Goal: Task Accomplishment & Management: Manage account settings

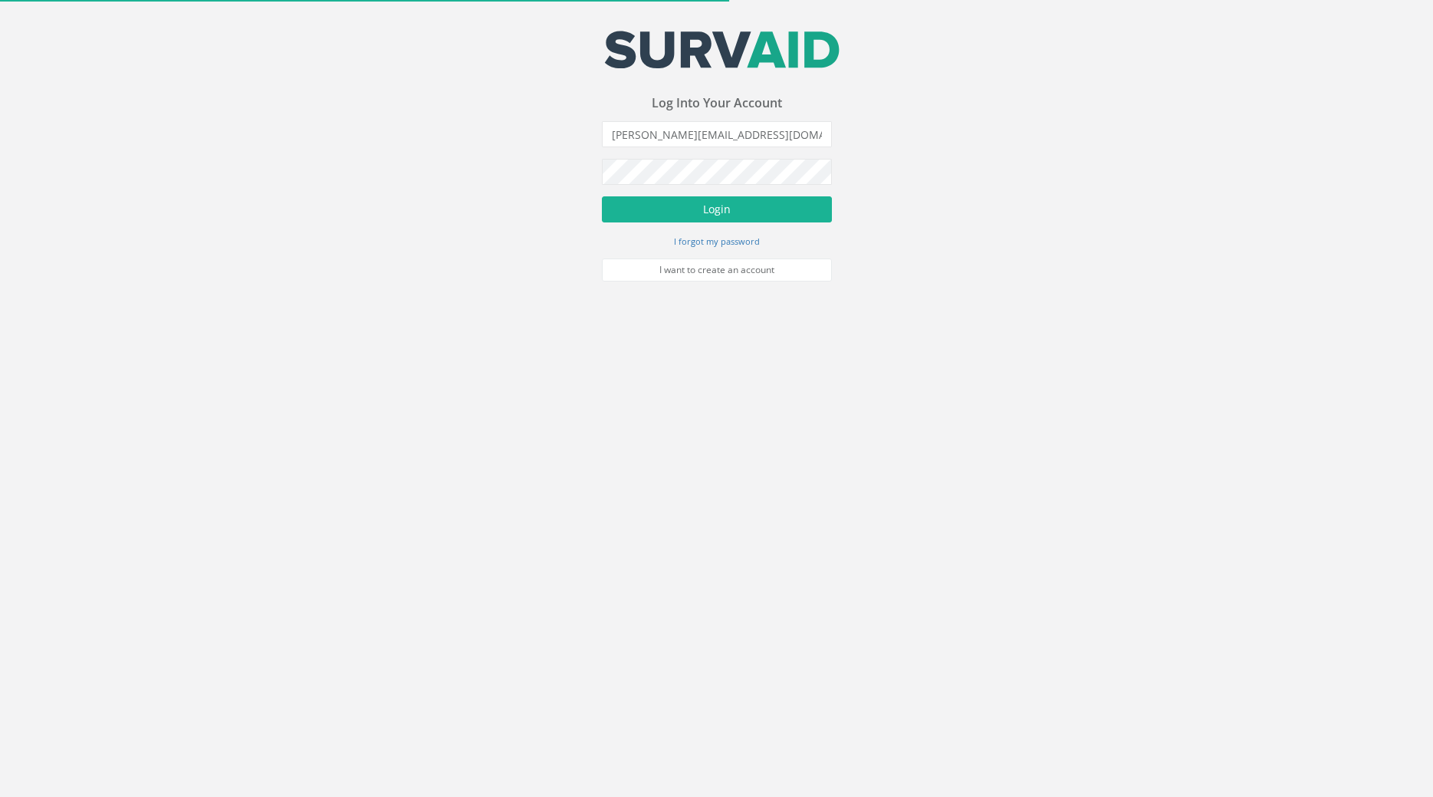
click at [703, 225] on form "[PERSON_NAME][EMAIL_ADDRESS][DOMAIN_NAME] Incorrect Username or Password There …" at bounding box center [717, 201] width 230 height 160
click at [699, 214] on button "Login" at bounding box center [717, 209] width 230 height 26
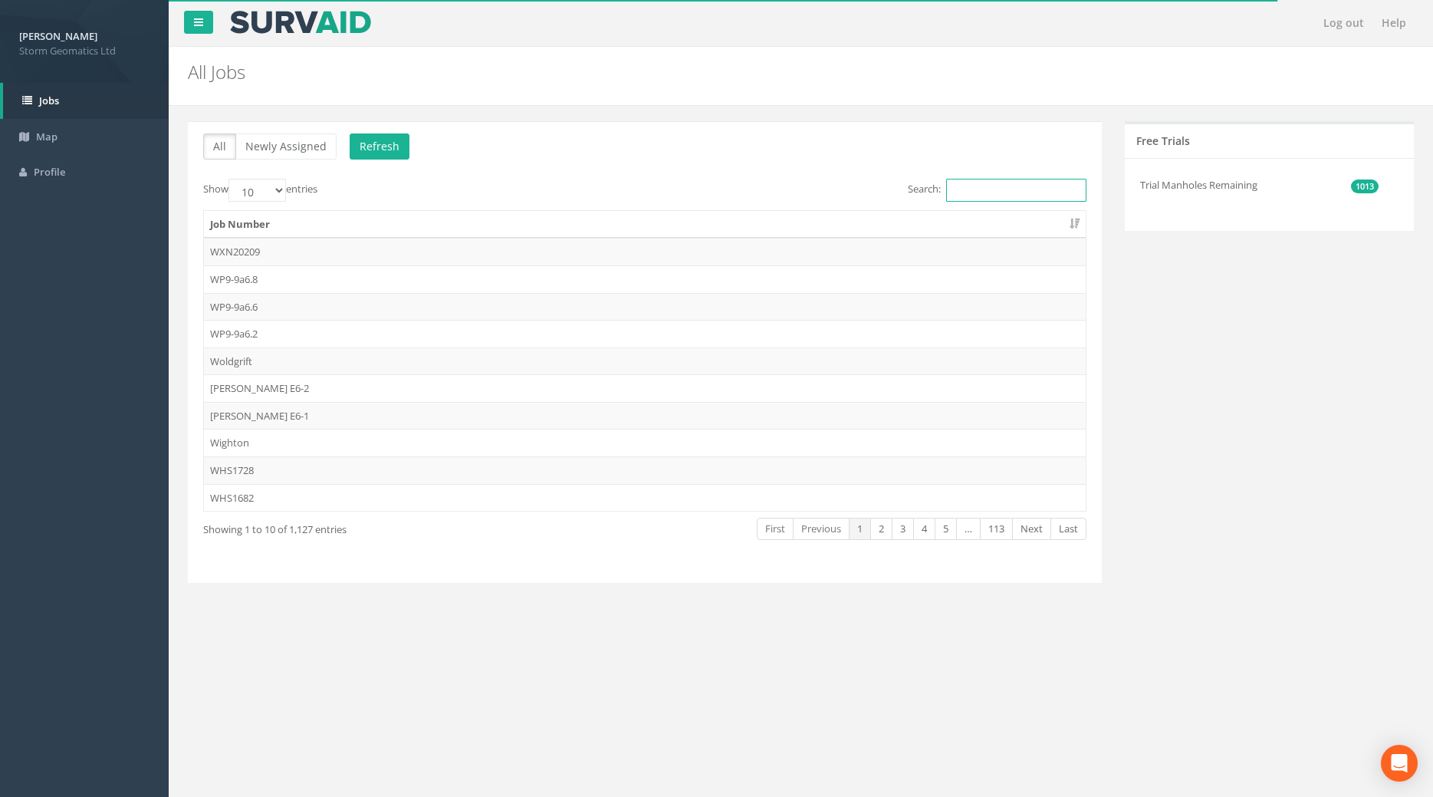
click at [982, 192] on input "Search:" at bounding box center [1016, 190] width 140 height 23
type input "25jb"
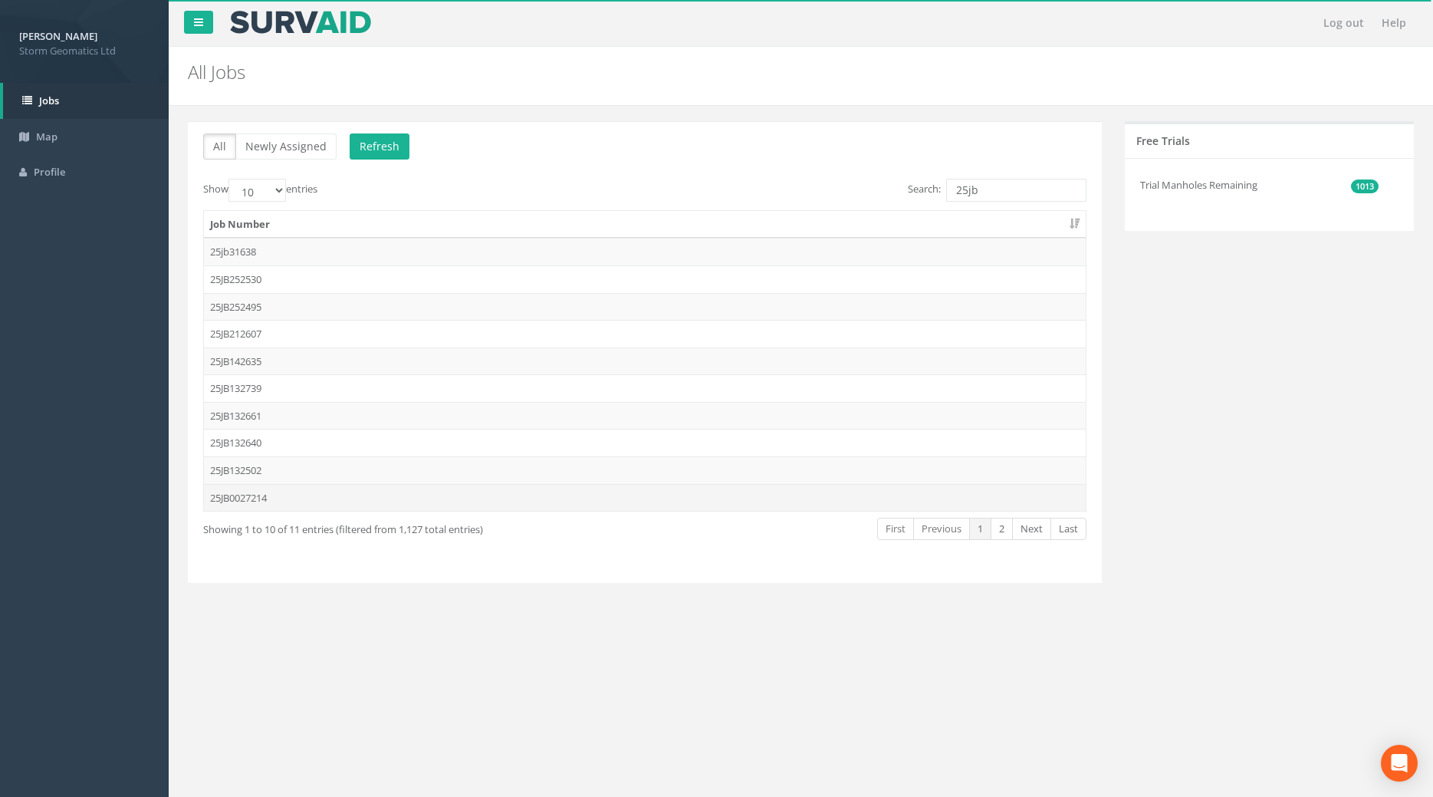
click at [244, 488] on td "25JB0027214" at bounding box center [645, 498] width 882 height 28
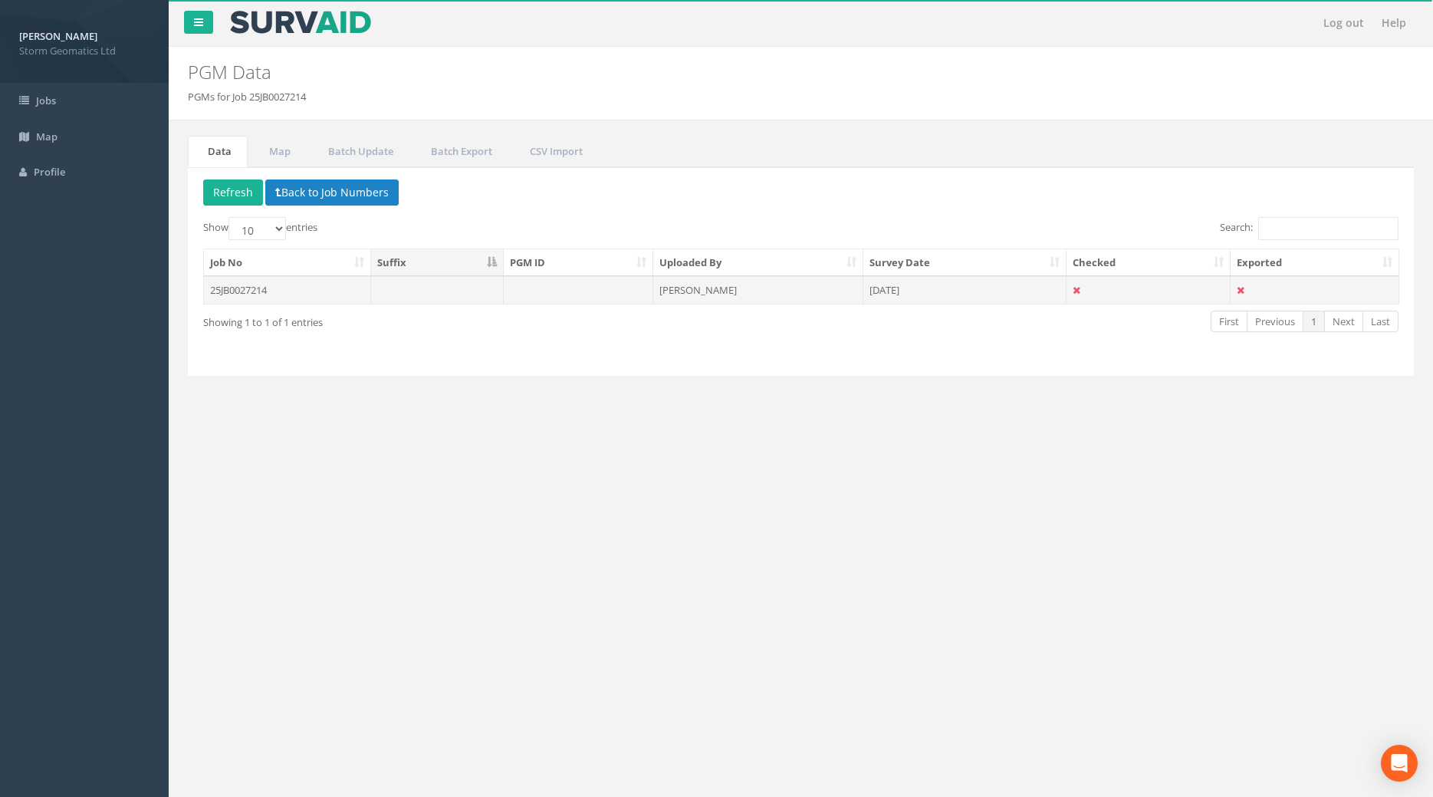
click at [782, 287] on td "[PERSON_NAME]" at bounding box center [758, 290] width 210 height 28
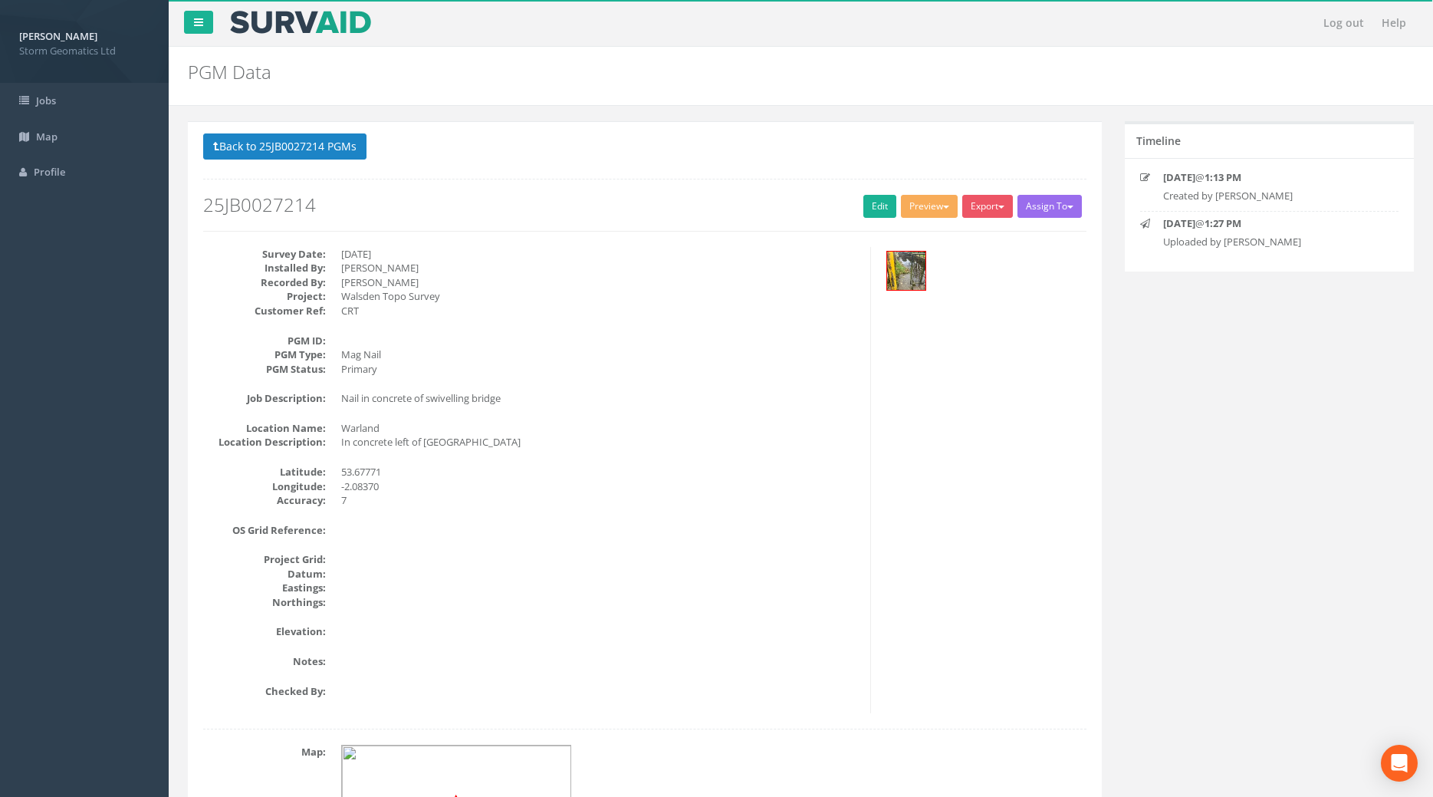
scroll to position [327, 0]
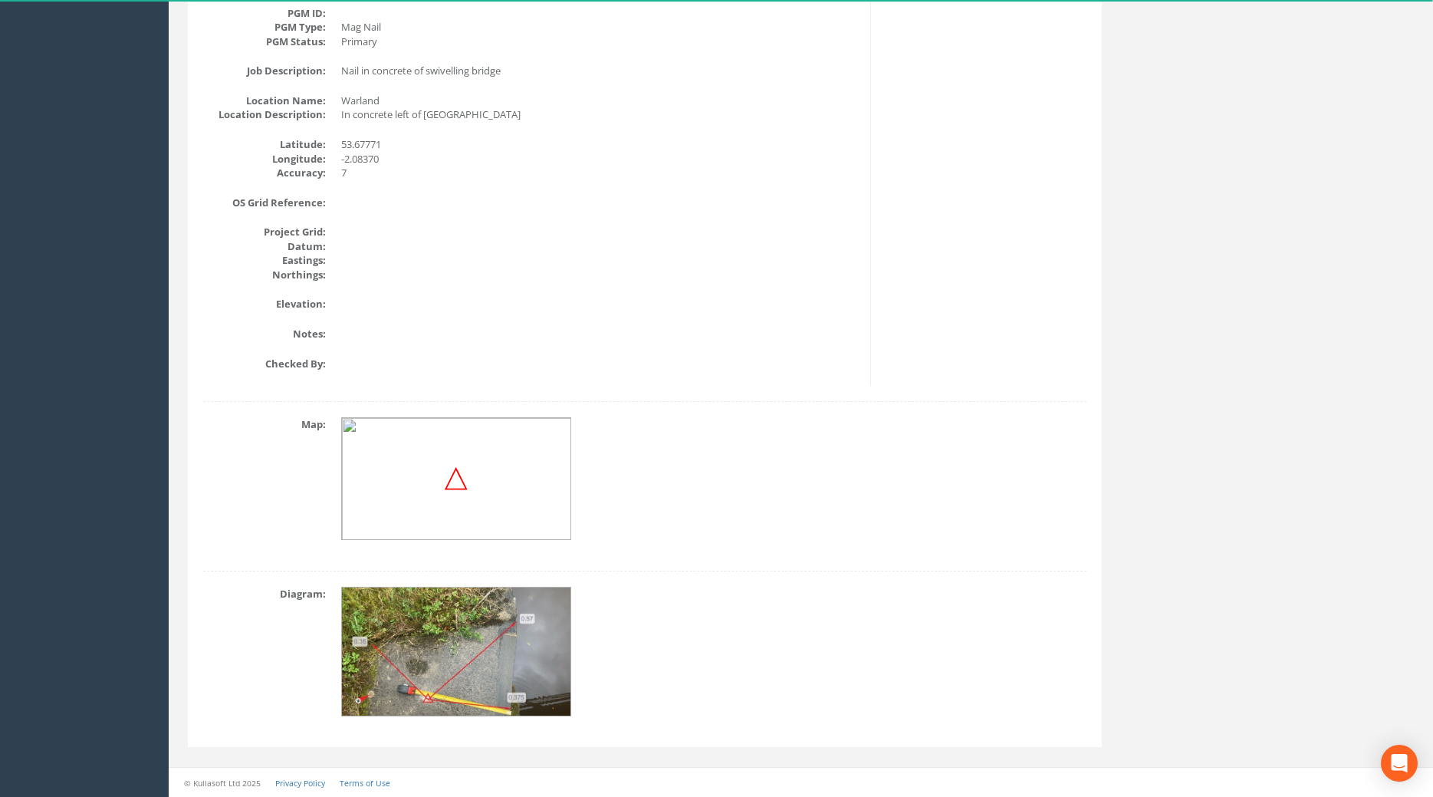
click at [439, 656] on img at bounding box center [457, 652] width 230 height 130
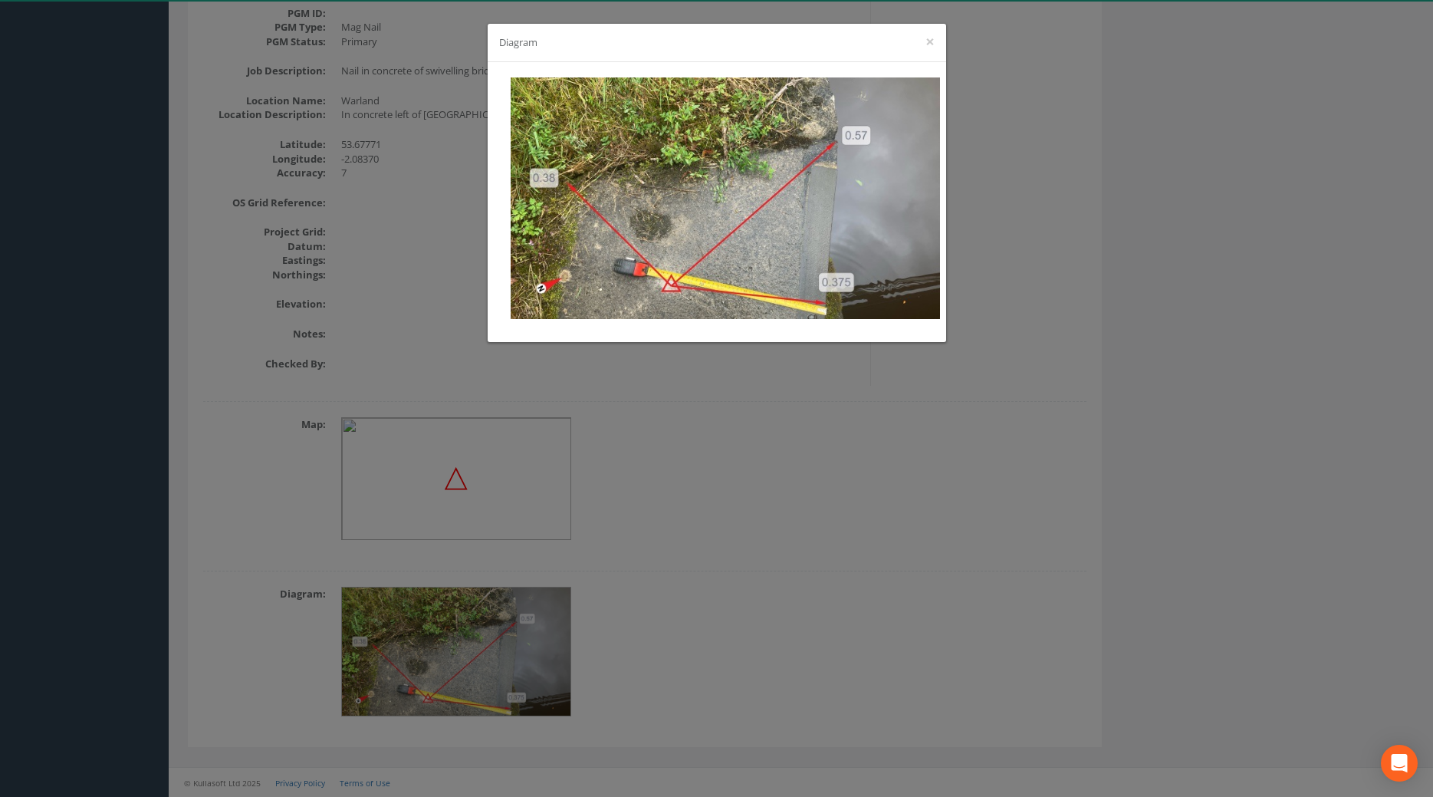
click at [622, 647] on div "Diagram ×" at bounding box center [716, 398] width 1433 height 797
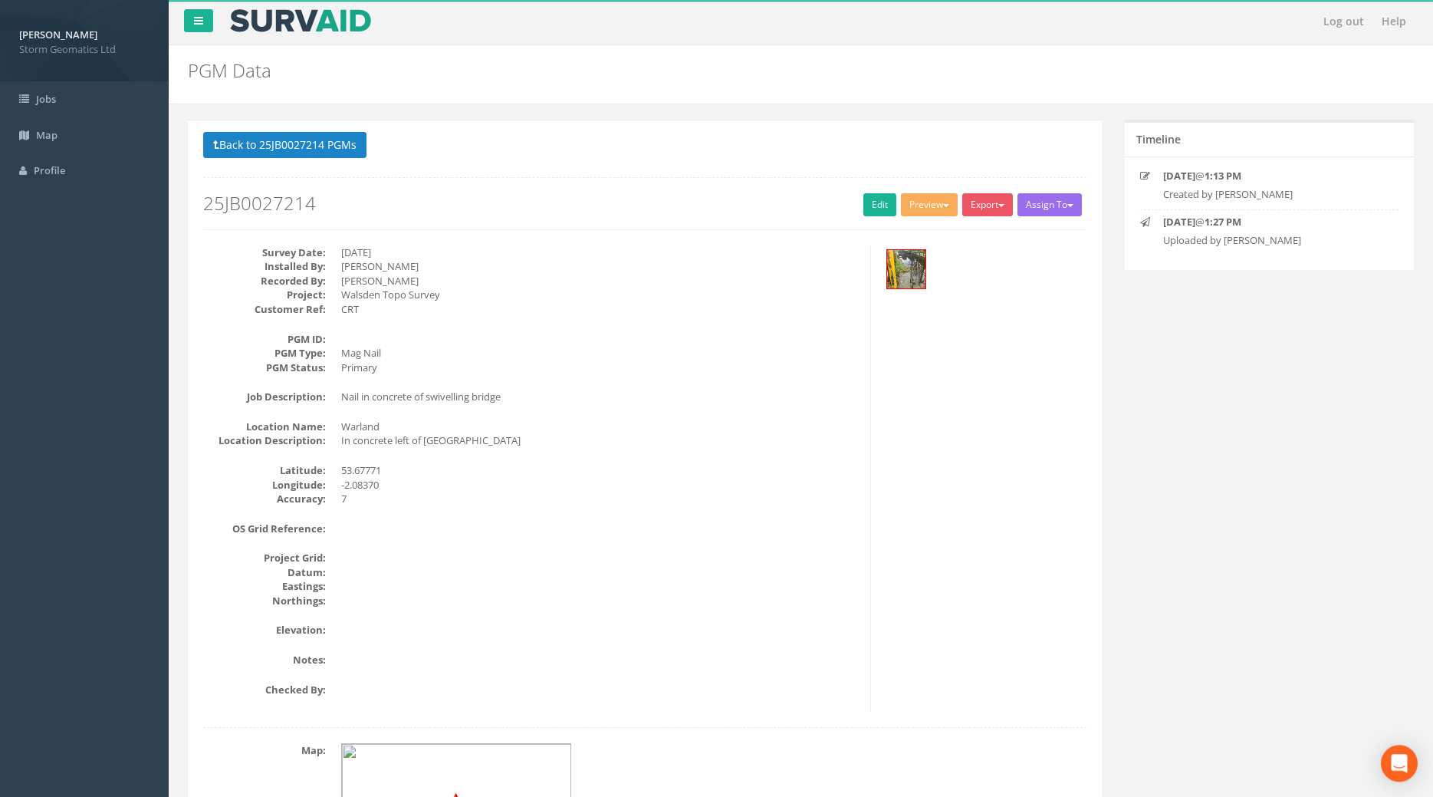
scroll to position [0, 0]
click at [907, 242] on div "Back to 25JB0027214 PGMs Back to Map Assign To No Companies Added Export Storm …" at bounding box center [645, 189] width 907 height 113
click at [903, 264] on img at bounding box center [906, 271] width 38 height 38
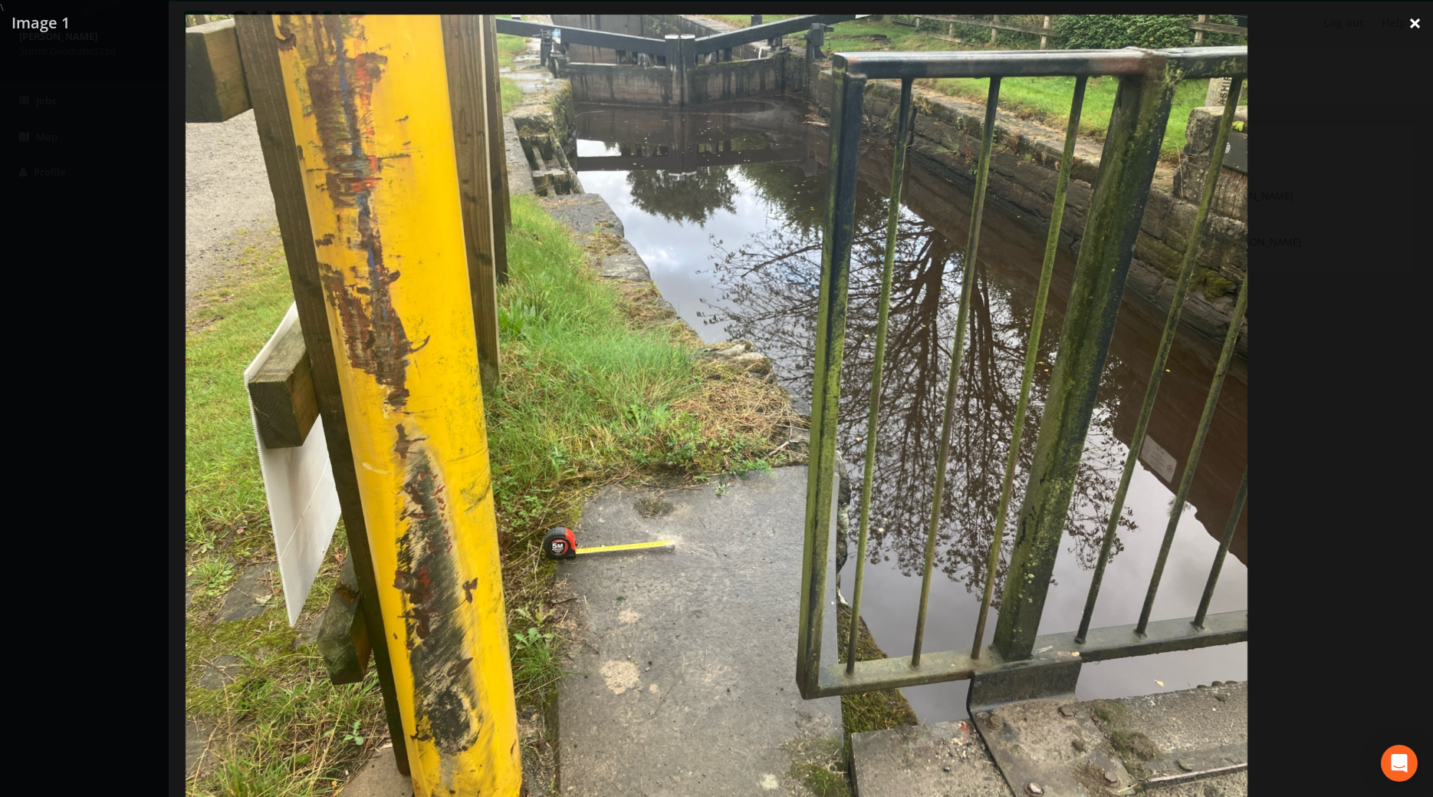
click at [1417, 17] on link "×" at bounding box center [1415, 23] width 36 height 46
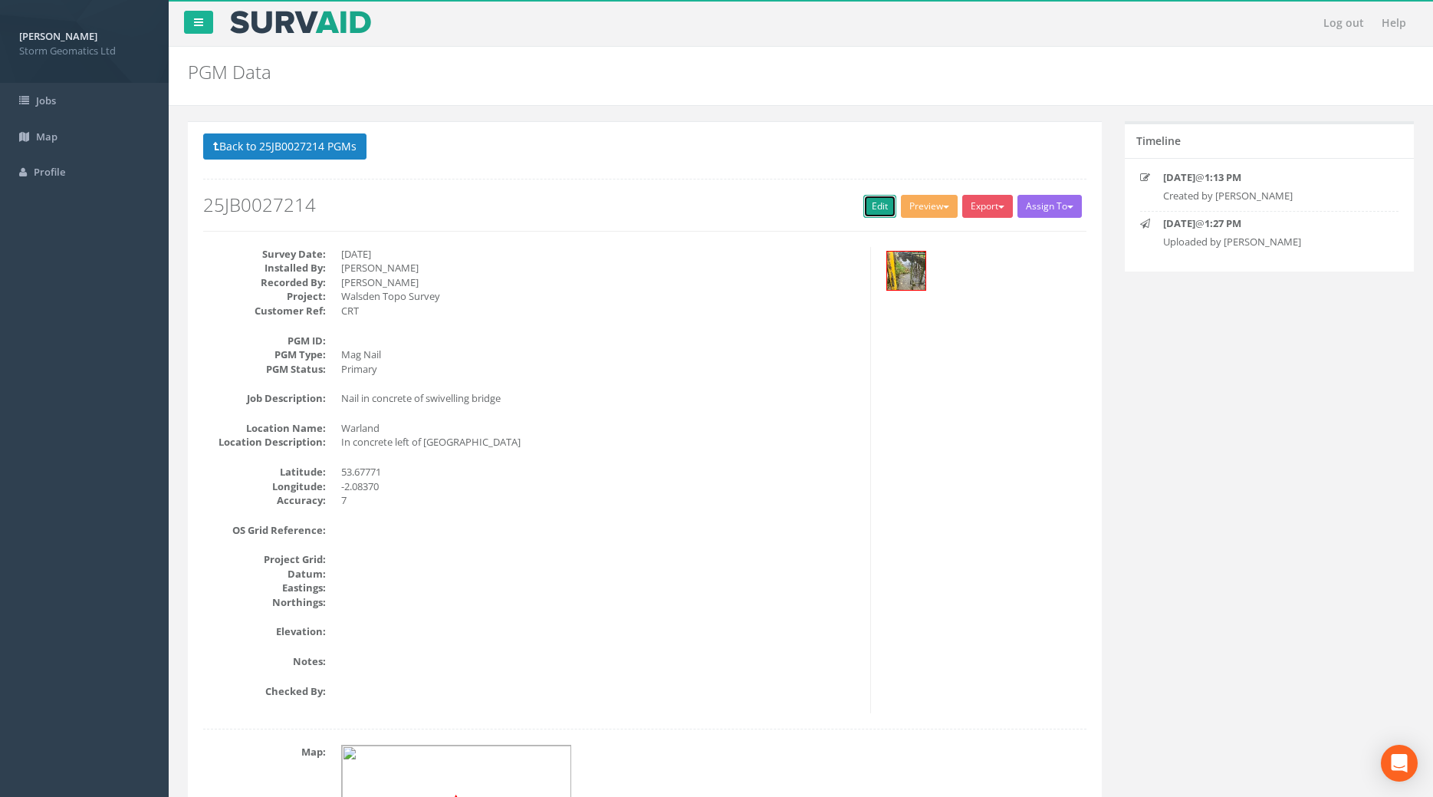
click at [873, 207] on link "Edit" at bounding box center [880, 206] width 33 height 23
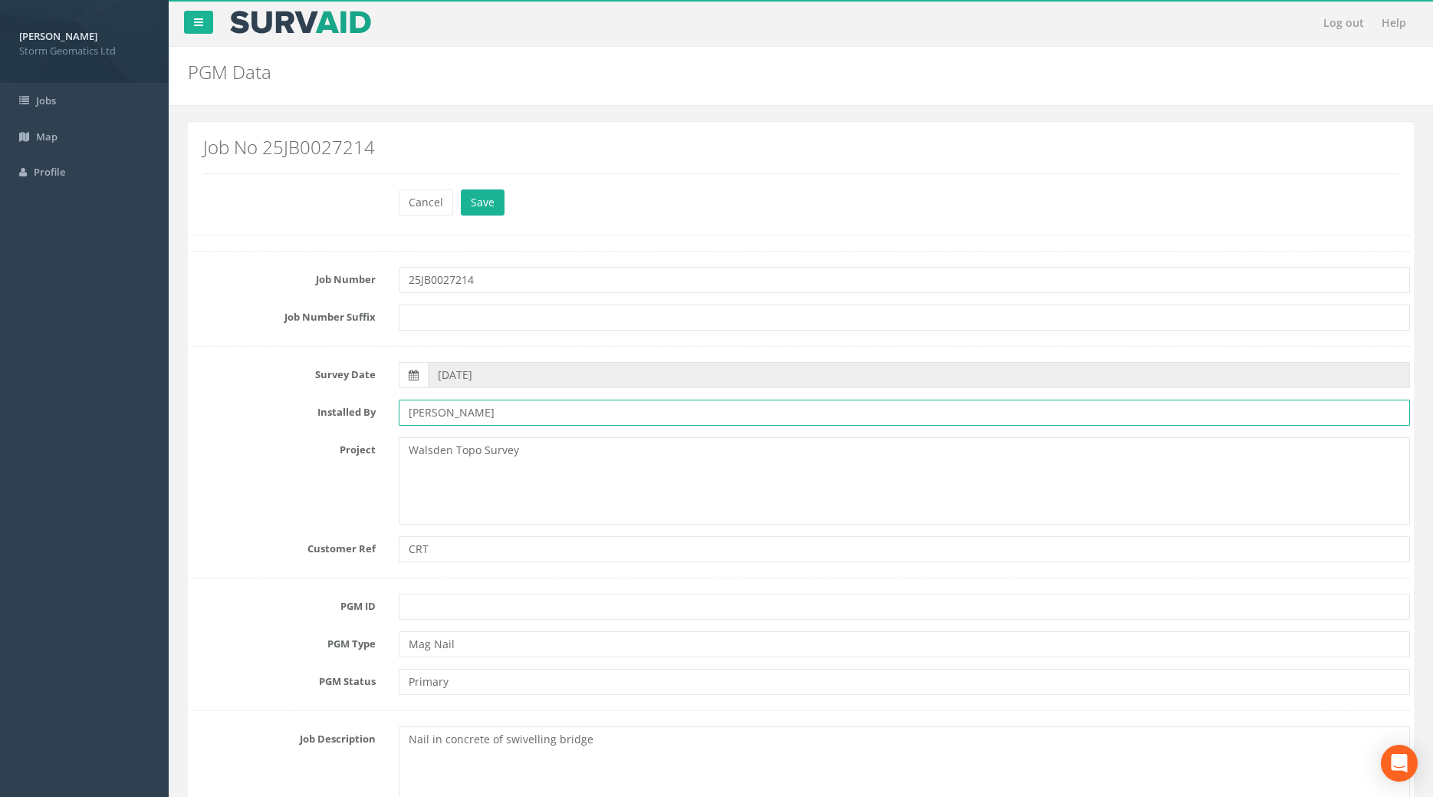
drag, startPoint x: 531, startPoint y: 415, endPoint x: 146, endPoint y: 376, distance: 386.2
click at [399, 400] on input "[PERSON_NAME]" at bounding box center [905, 413] width 1012 height 26
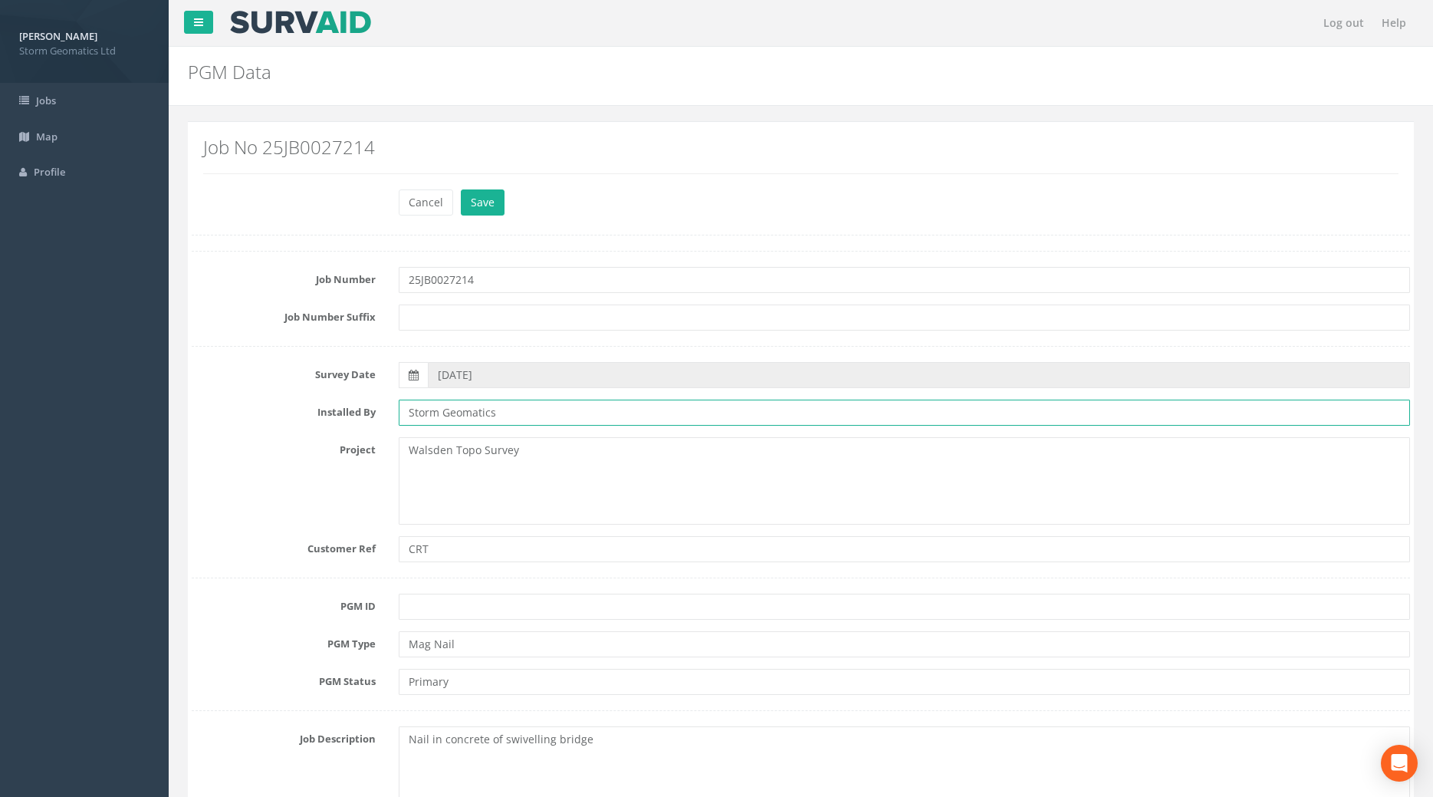
type input "Storm Geomatics"
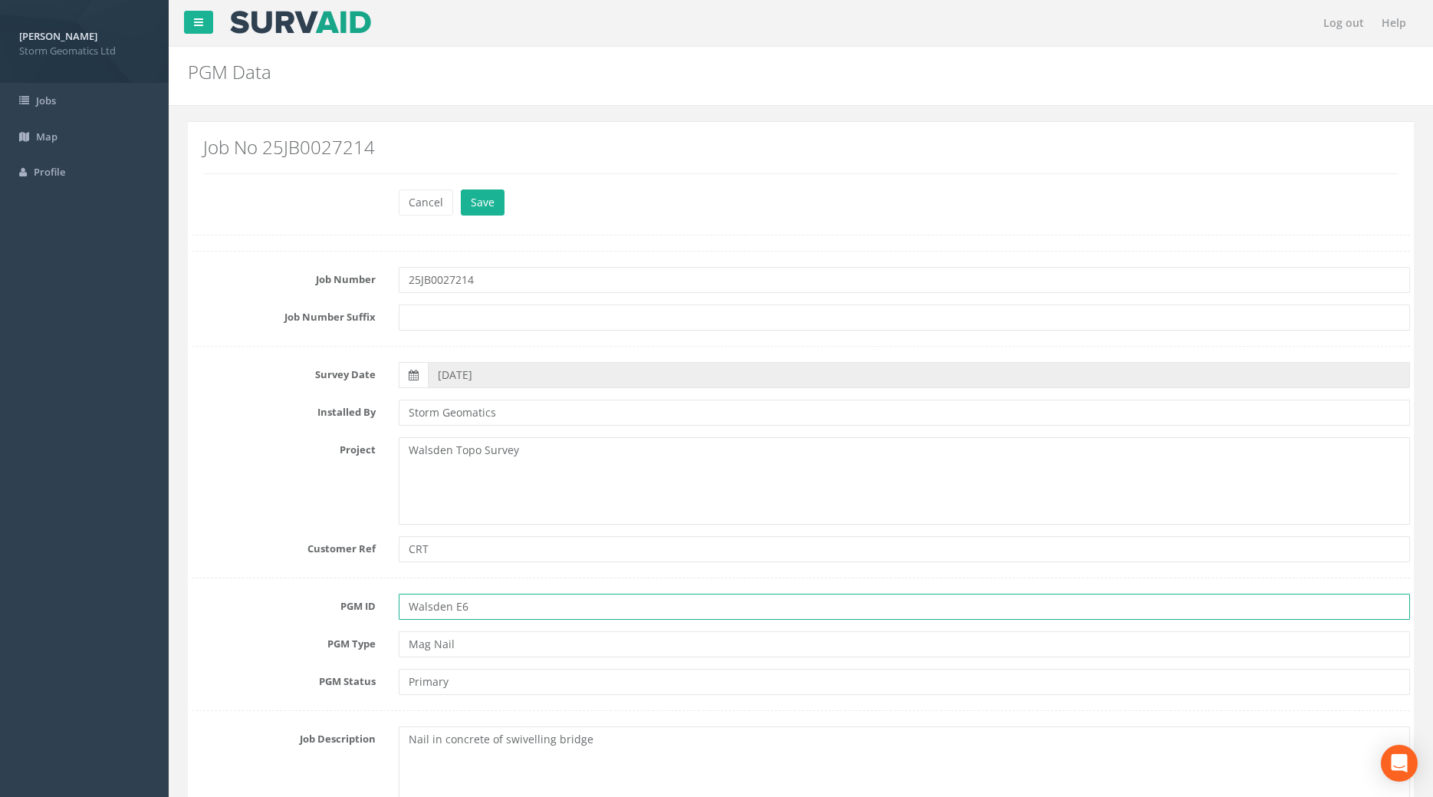
type input "Walsden E6"
click at [472, 683] on input "Primary" at bounding box center [905, 682] width 1012 height 26
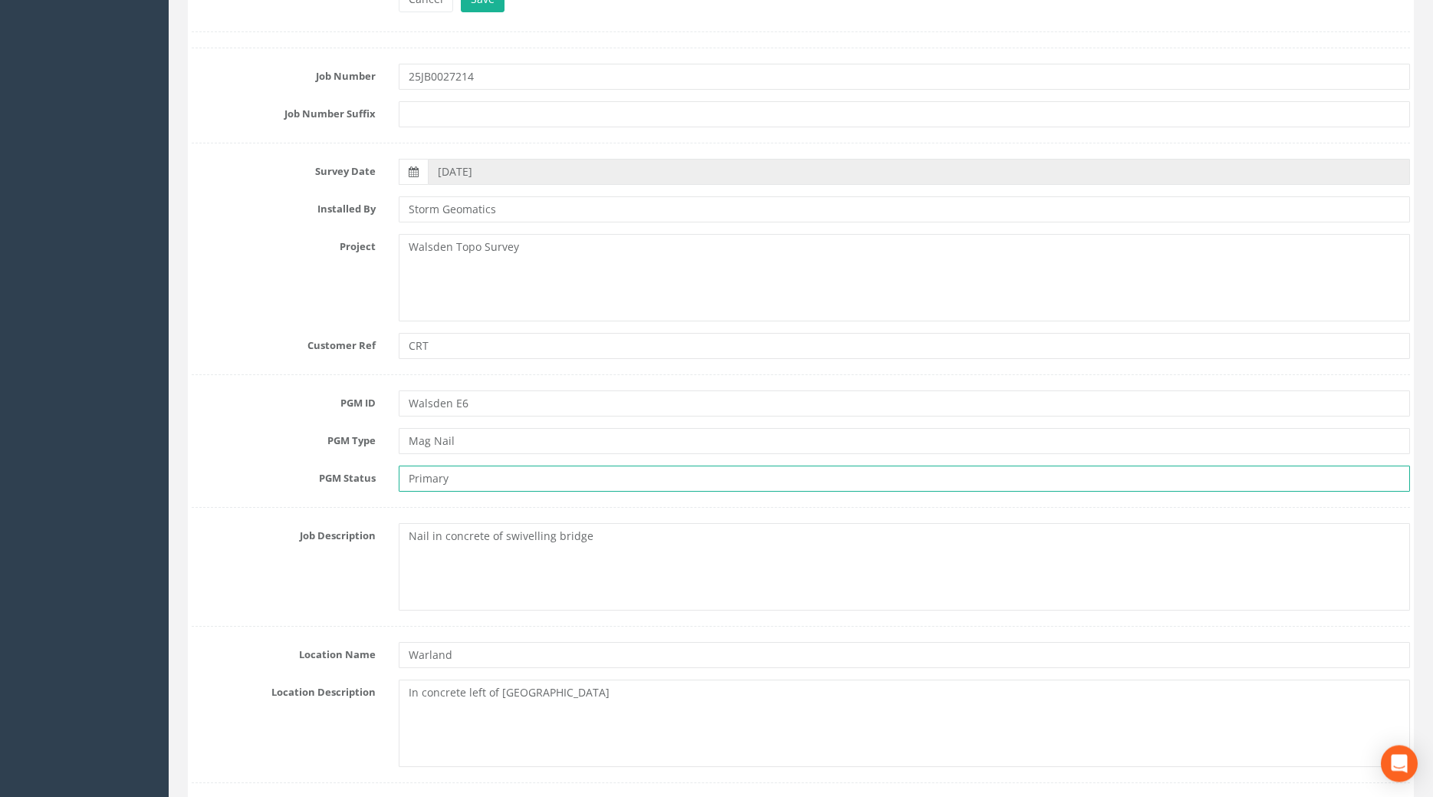
scroll to position [313, 0]
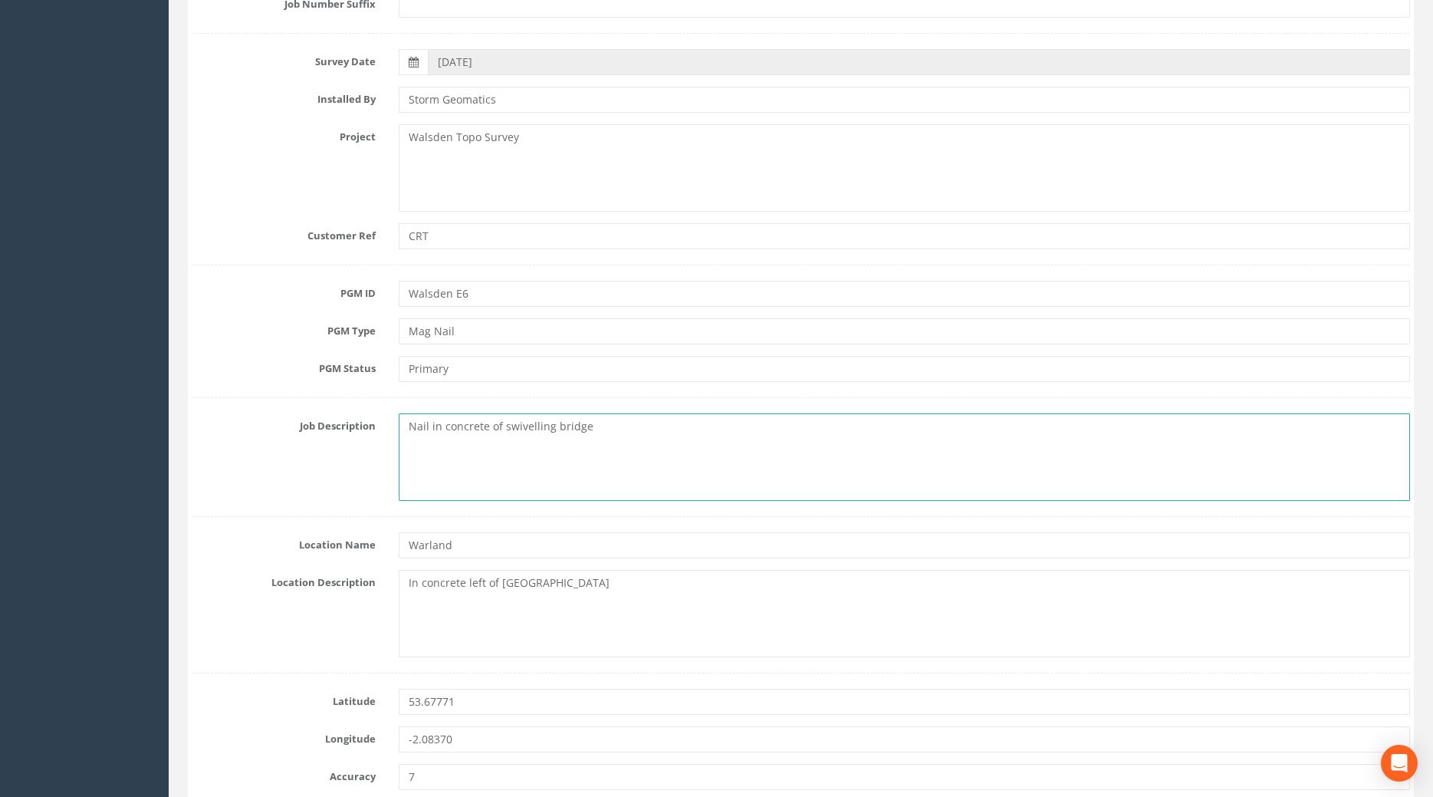
drag, startPoint x: 394, startPoint y: 449, endPoint x: 334, endPoint y: 449, distance: 59.8
click at [399, 449] on textarea "Nail in concrete of swivelling bridge" at bounding box center [905, 456] width 1012 height 87
click at [499, 451] on textarea "Nail in concrete of swivelling bridge" at bounding box center [905, 456] width 1012 height 87
drag, startPoint x: 508, startPoint y: 433, endPoint x: 561, endPoint y: 434, distance: 52.2
click at [561, 434] on textarea "Nail in concrete of swivelling bridge" at bounding box center [905, 456] width 1012 height 87
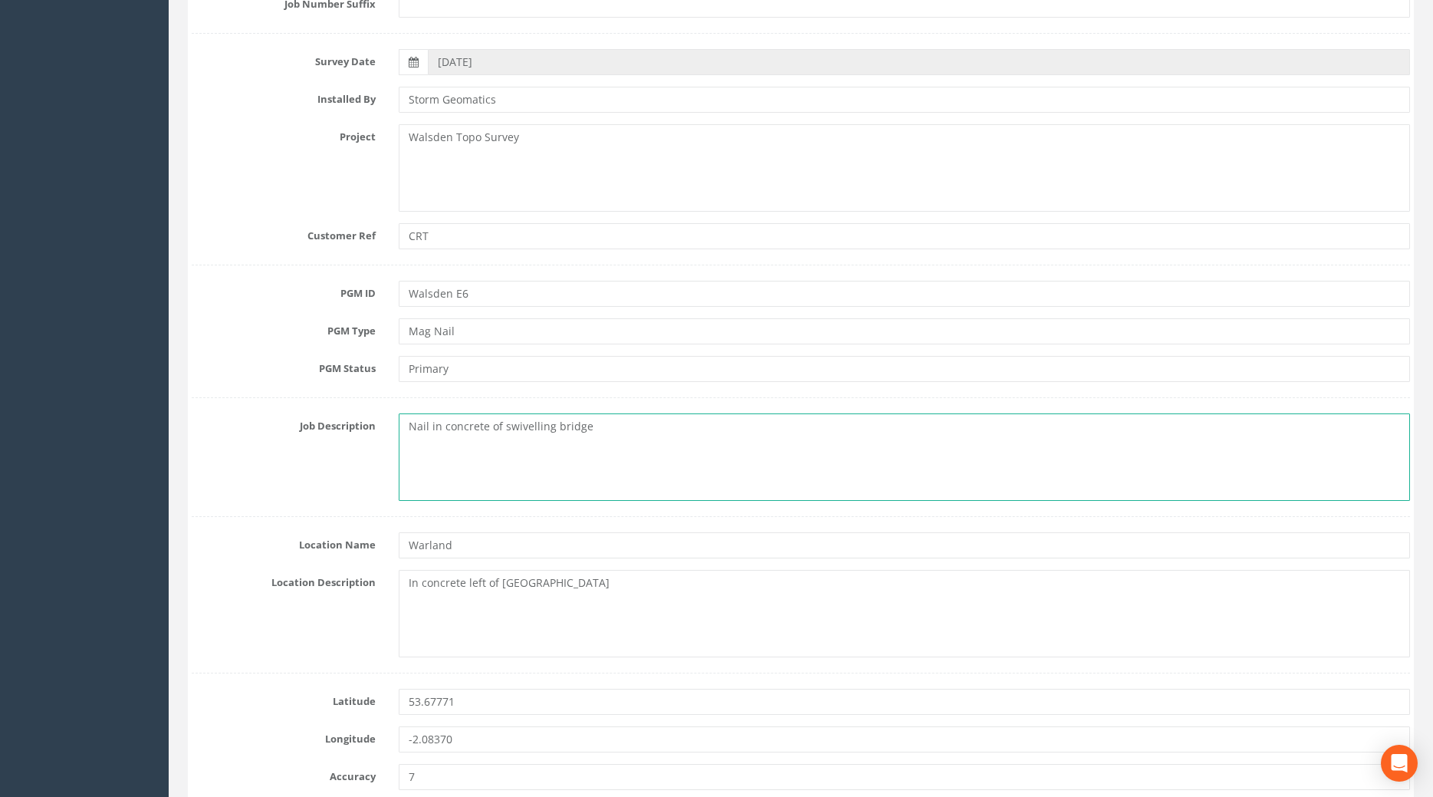
click at [535, 433] on textarea "Nail in concrete of swivelling bridge" at bounding box center [905, 456] width 1012 height 87
drag, startPoint x: 503, startPoint y: 583, endPoint x: 410, endPoint y: 587, distance: 93.6
click at [410, 587] on textarea "In concrete left of [GEOGRAPHIC_DATA]" at bounding box center [905, 613] width 1012 height 87
click at [652, 607] on textarea "In concrete left of [GEOGRAPHIC_DATA]" at bounding box center [905, 613] width 1012 height 87
drag, startPoint x: 495, startPoint y: 580, endPoint x: 328, endPoint y: 581, distance: 167.2
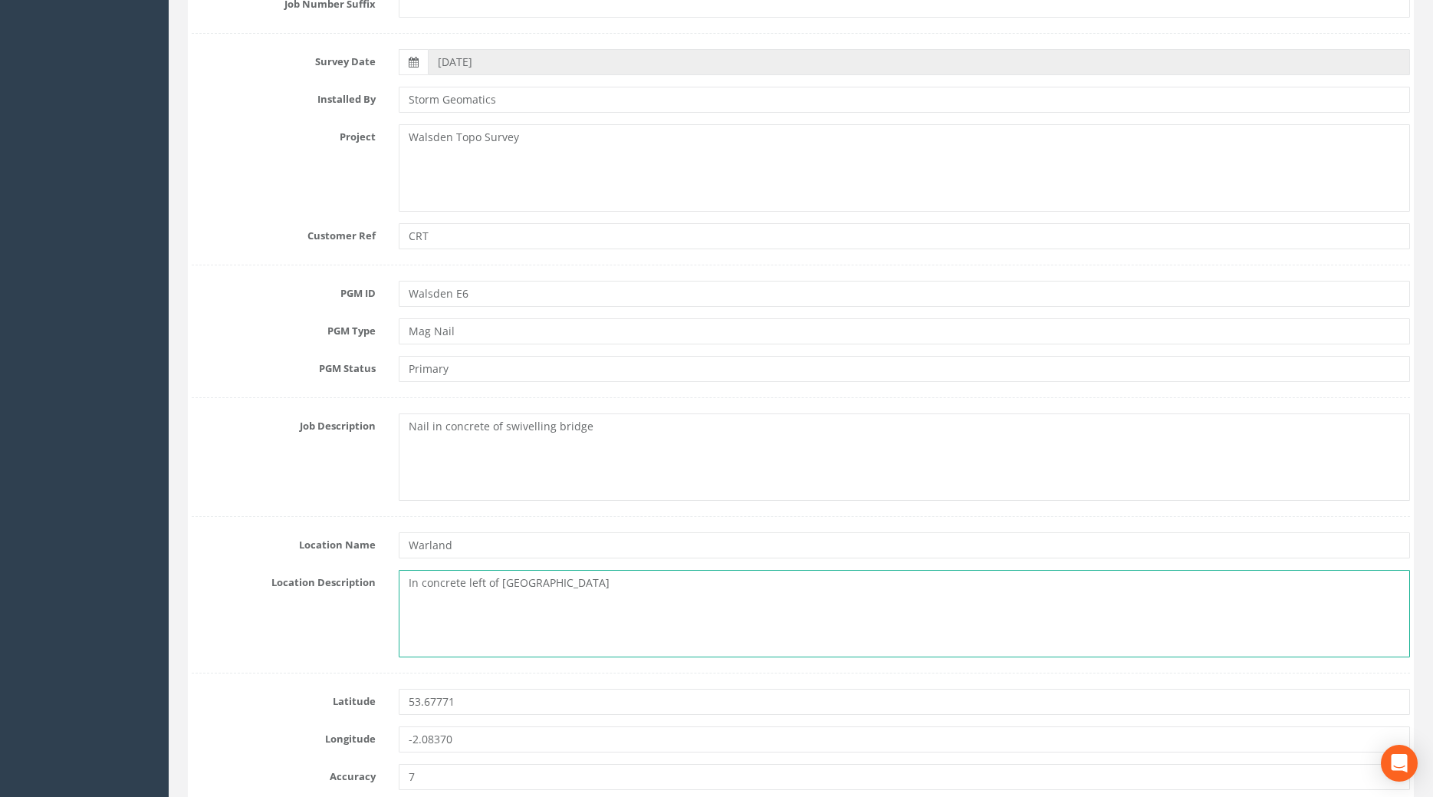
click at [399, 592] on textarea "In concrete left of [GEOGRAPHIC_DATA]" at bounding box center [905, 613] width 1012 height 87
click at [555, 604] on textarea "Warland Swing Bridge" at bounding box center [905, 613] width 1012 height 87
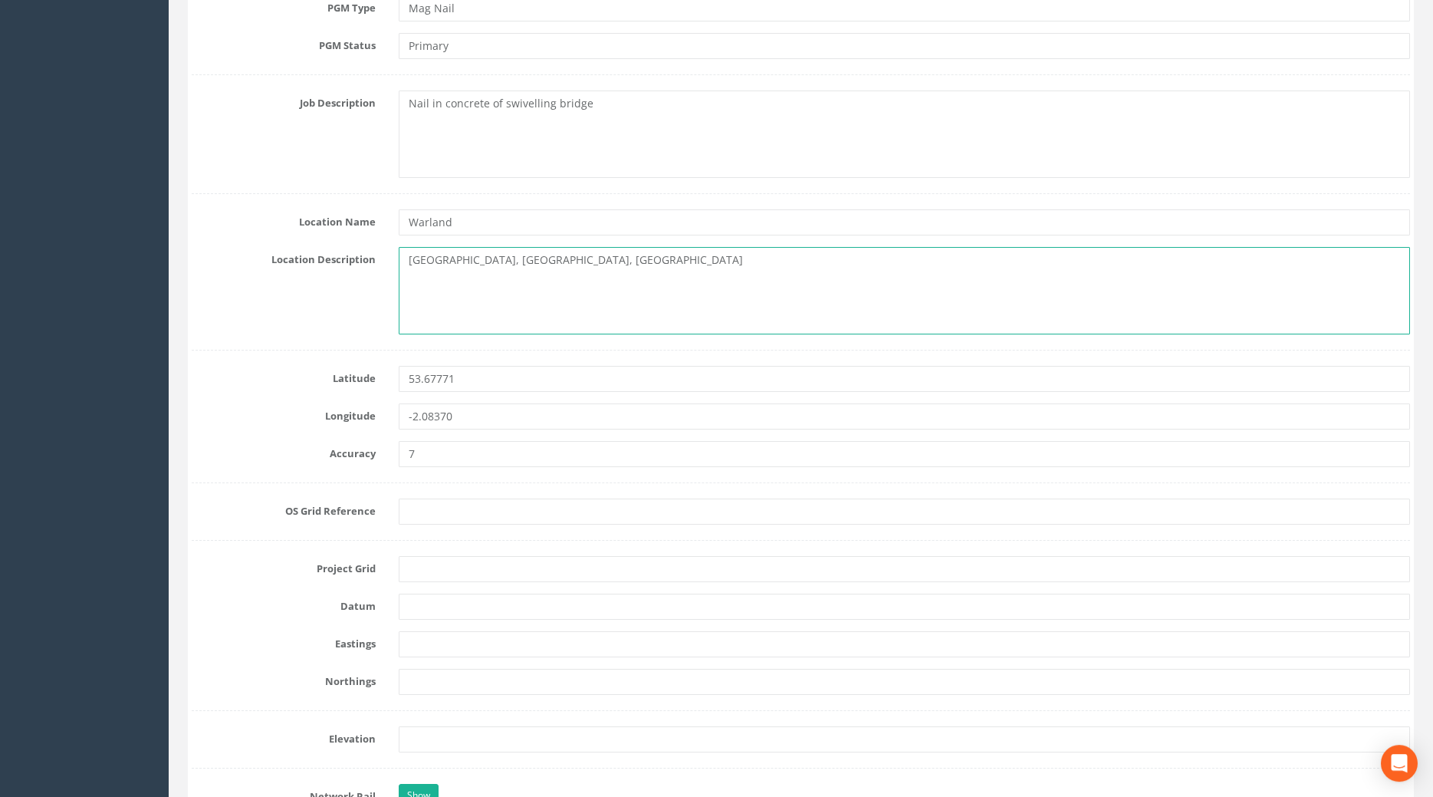
scroll to position [704, 0]
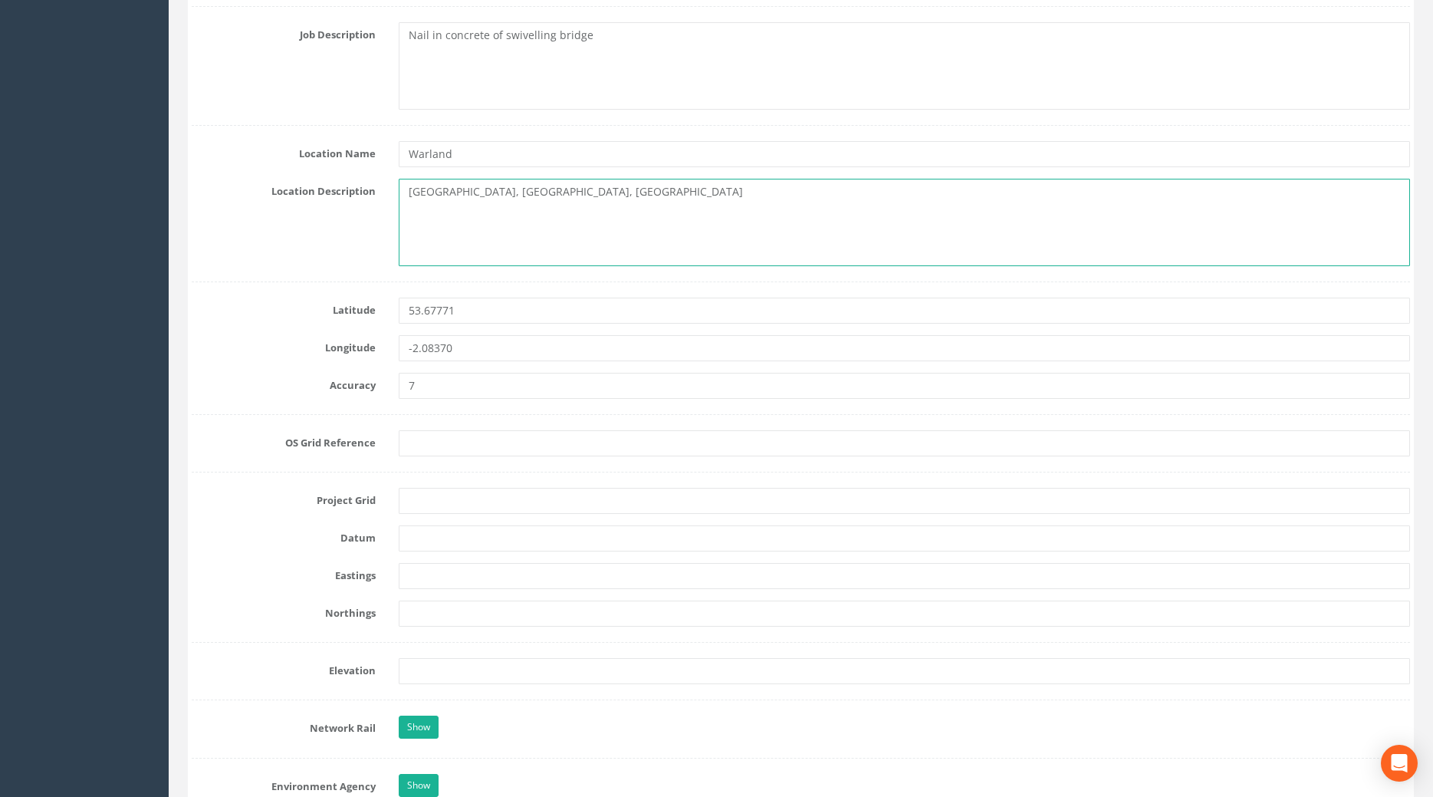
type textarea "[GEOGRAPHIC_DATA], [GEOGRAPHIC_DATA], [GEOGRAPHIC_DATA]"
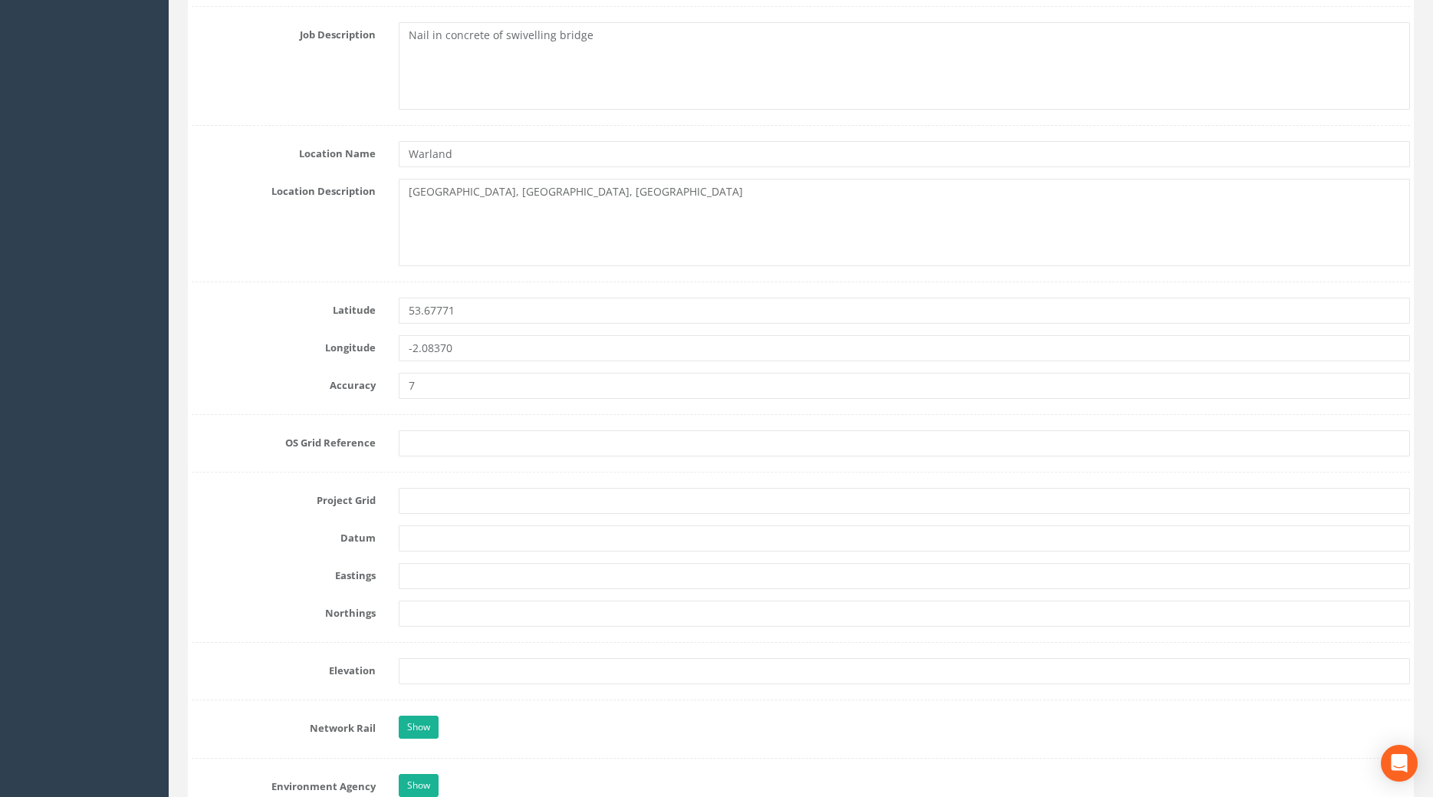
click at [531, 688] on form "Cancel Save Delete Job Number 25JB0027214 Job Number Suffix Survey Date [DATE] …" at bounding box center [801, 654] width 1219 height 2338
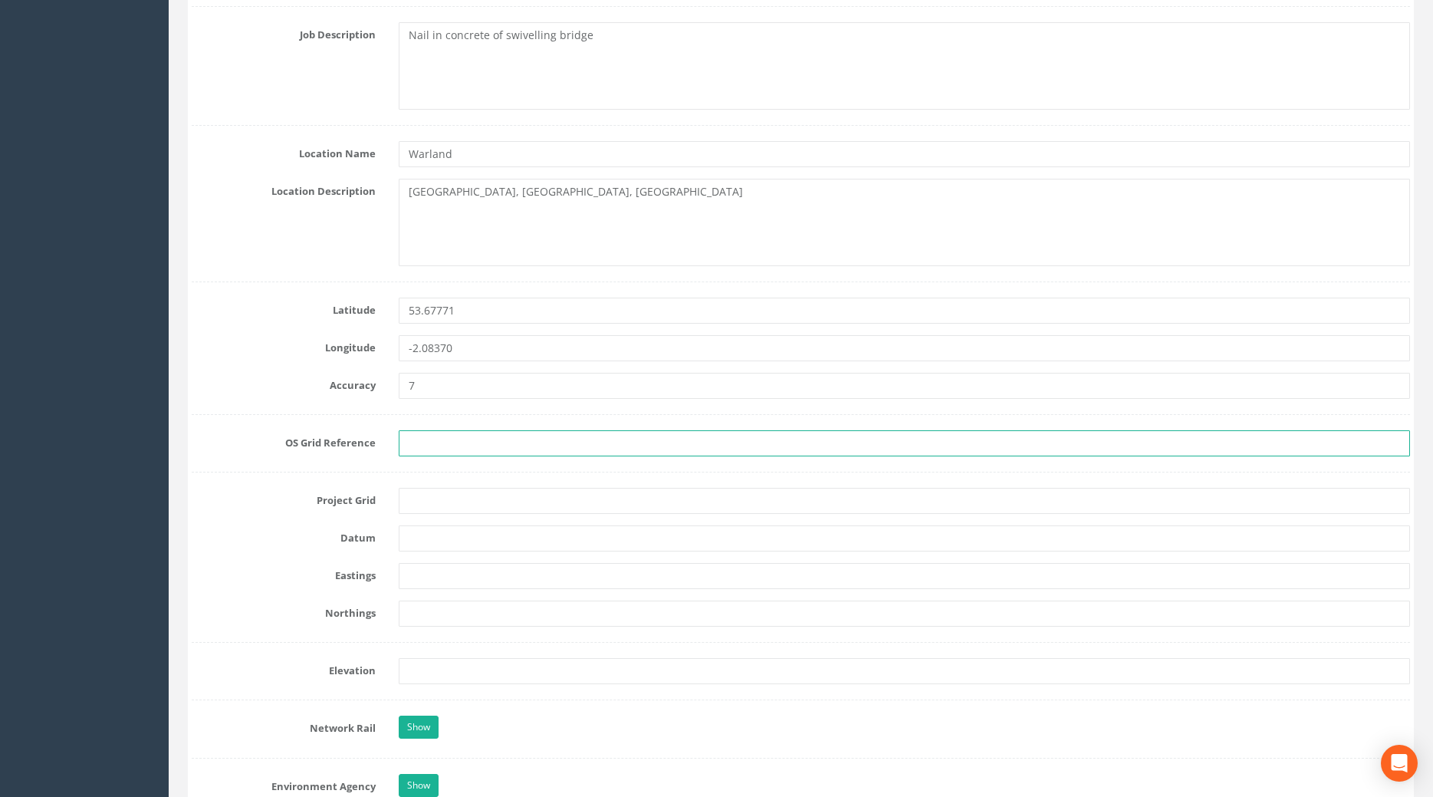
click at [436, 452] on input "text" at bounding box center [905, 443] width 1012 height 26
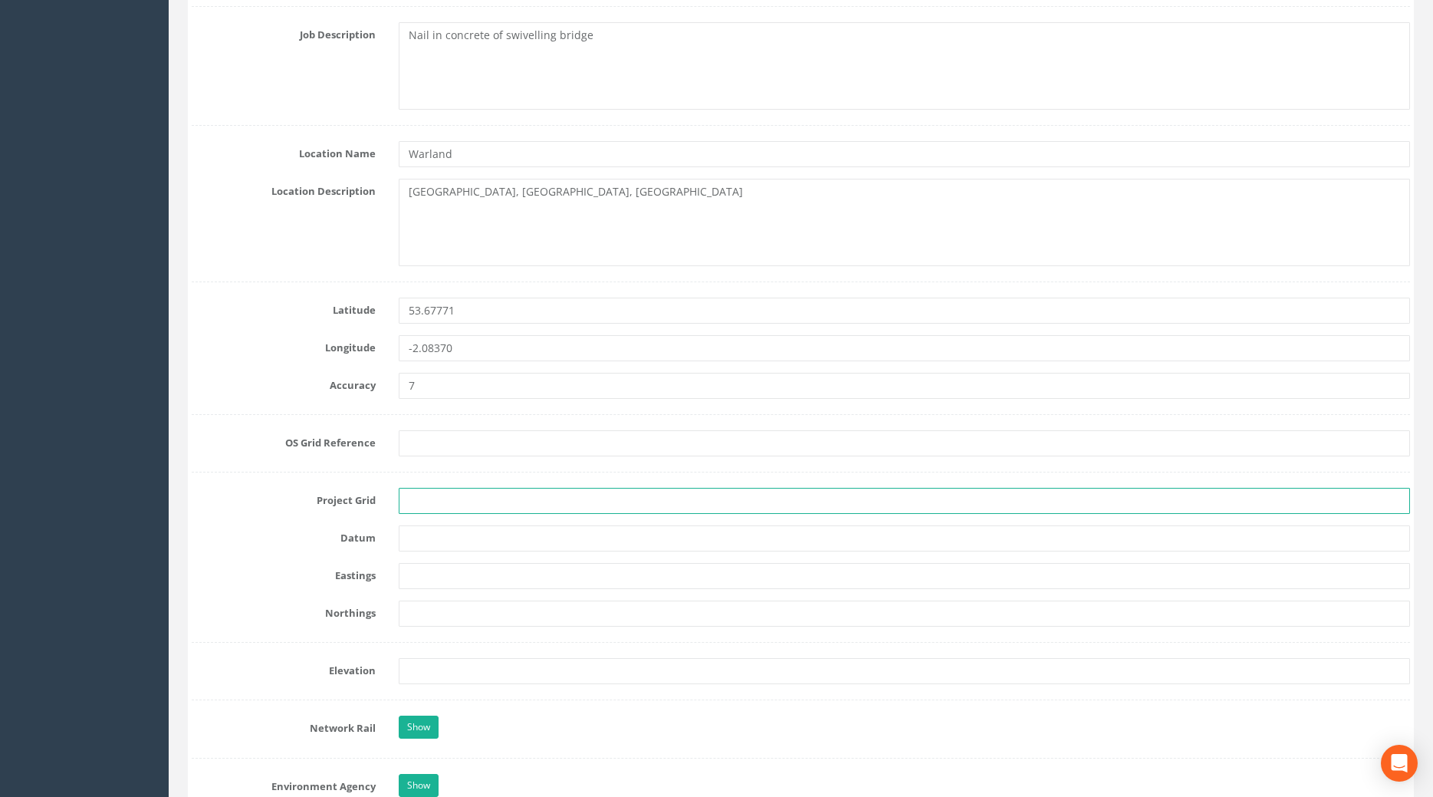
click at [423, 508] on input "text" at bounding box center [905, 501] width 1012 height 26
click at [430, 508] on input "text" at bounding box center [905, 501] width 1012 height 26
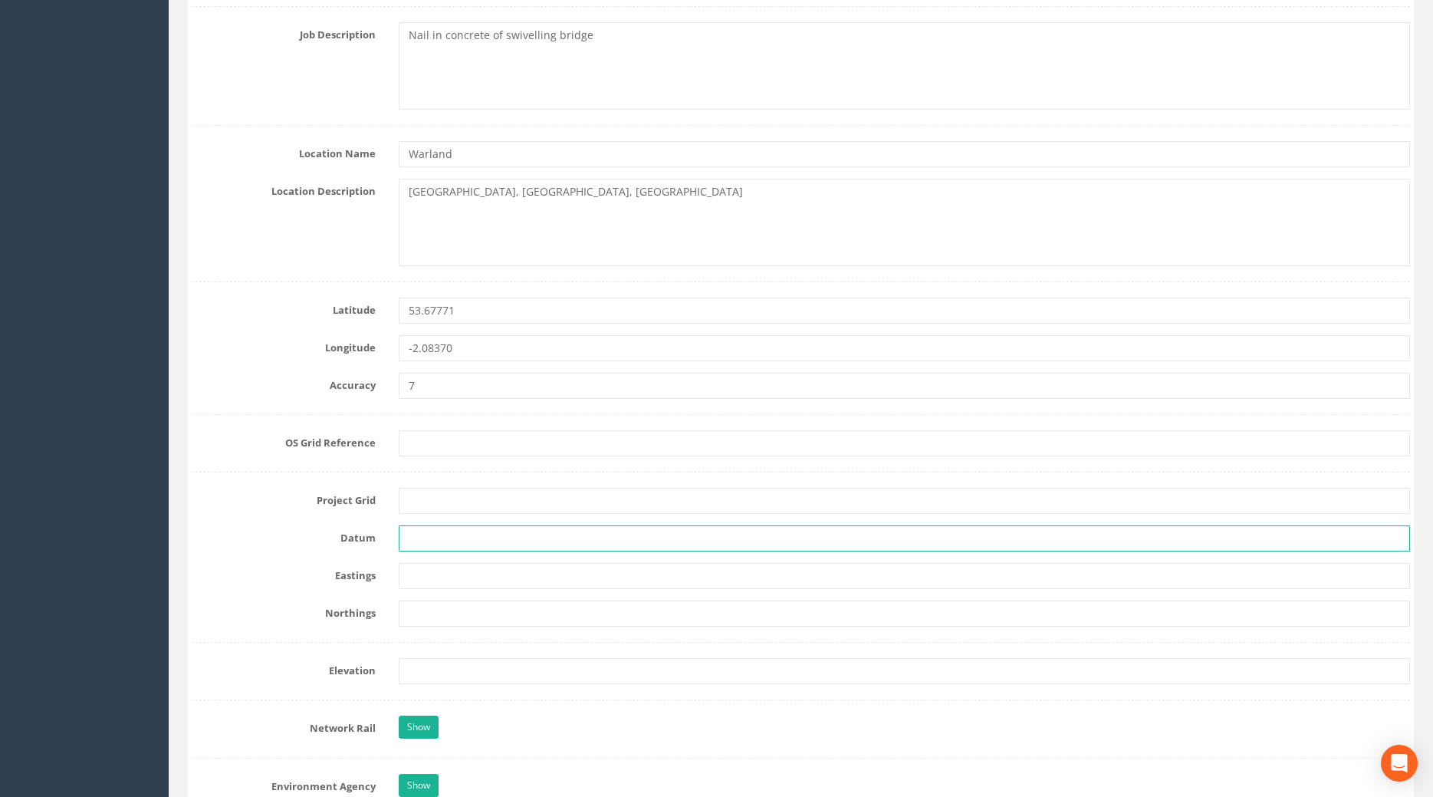
click at [552, 537] on input "text" at bounding box center [905, 538] width 1012 height 26
type input "Newlyn"
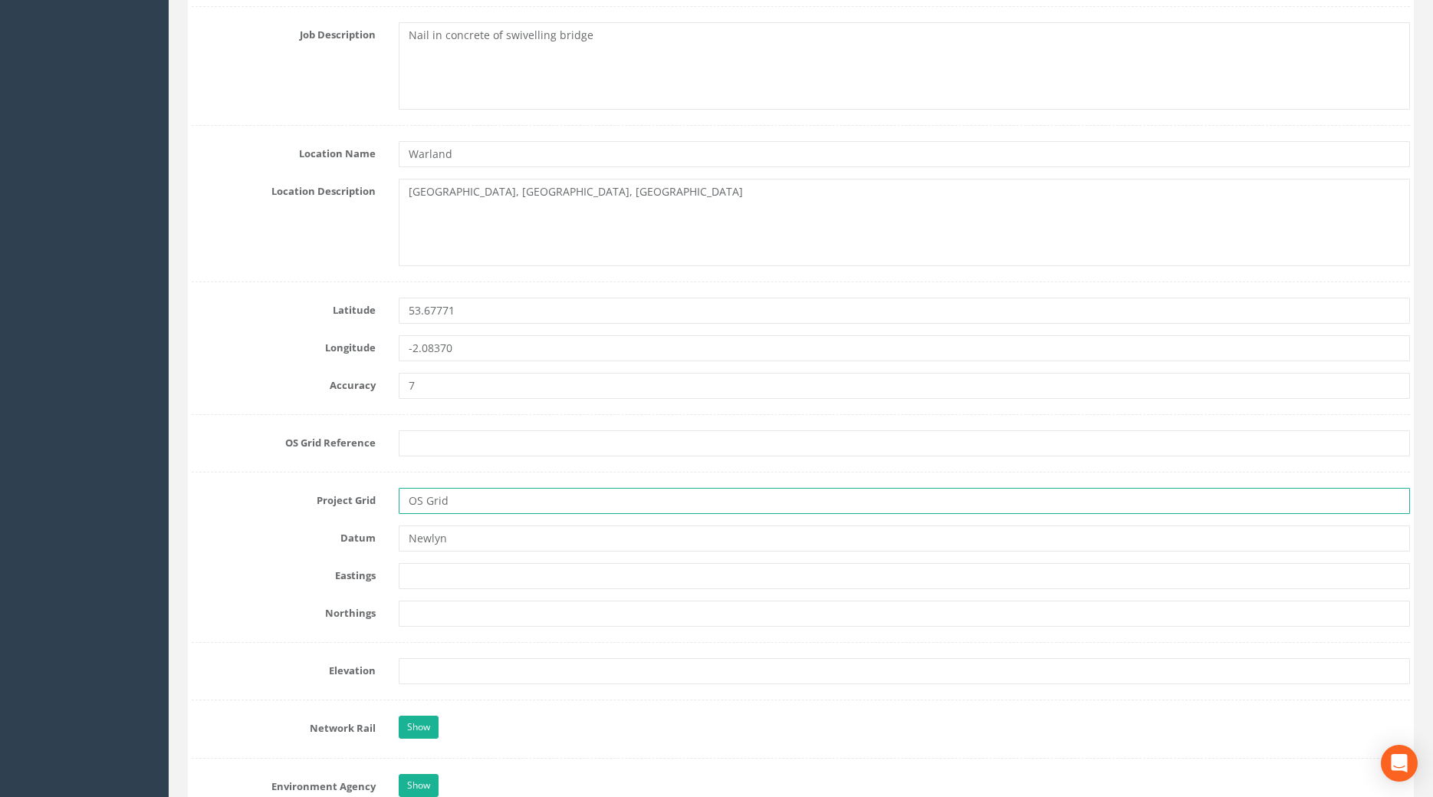
type input "OS Grid"
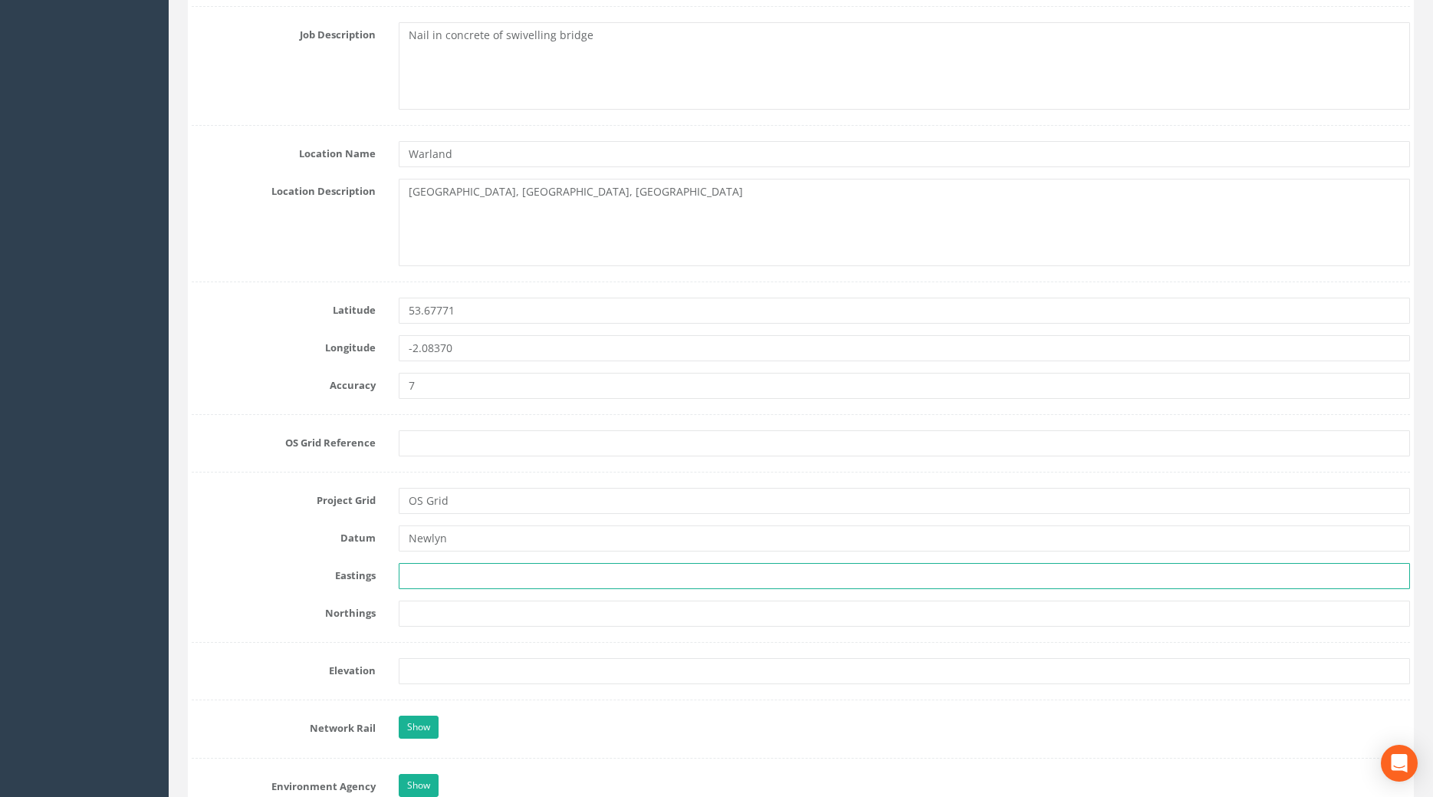
paste input "394566.940"
type input "394566.940"
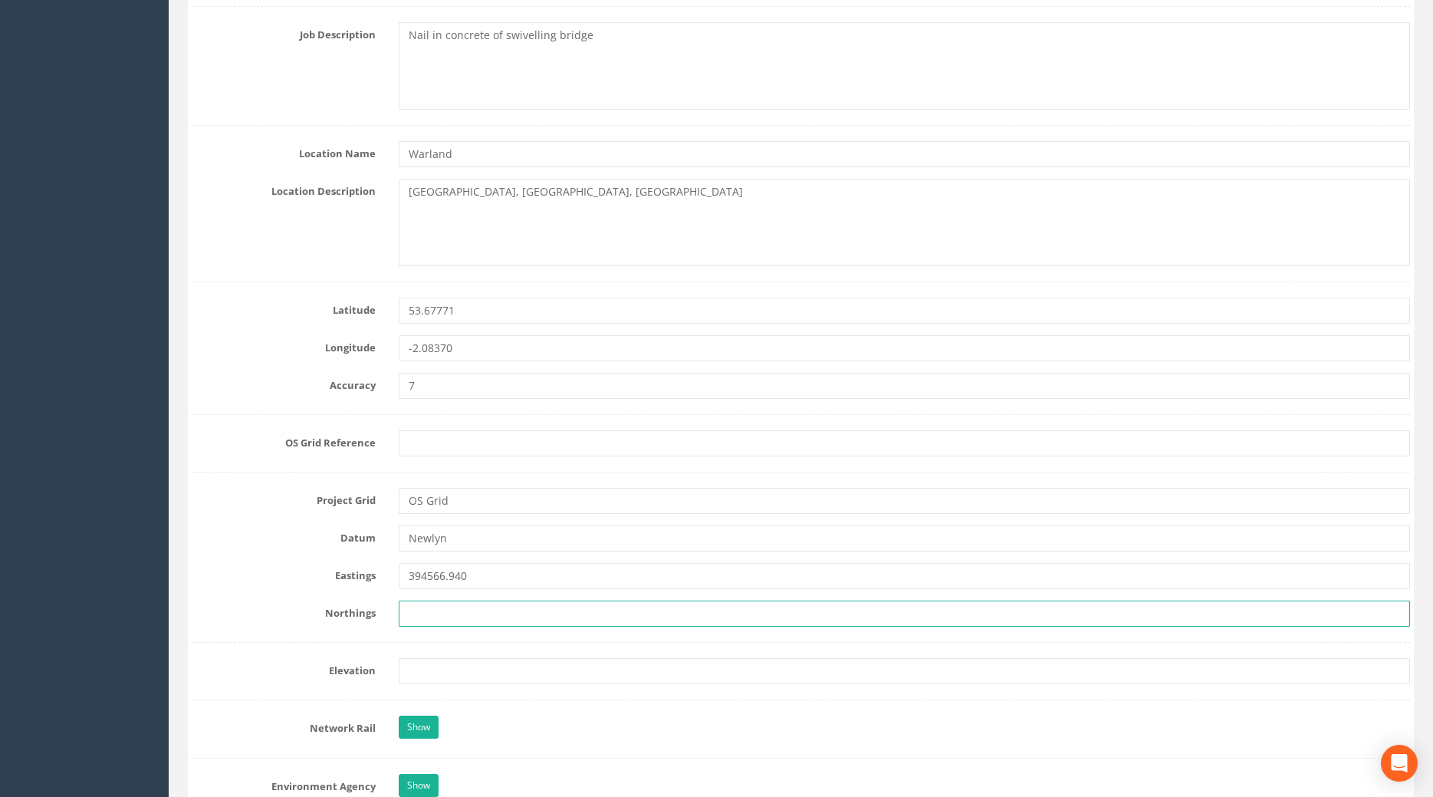
paste input "420136.654"
type input "420136.654"
paste input "179.892"
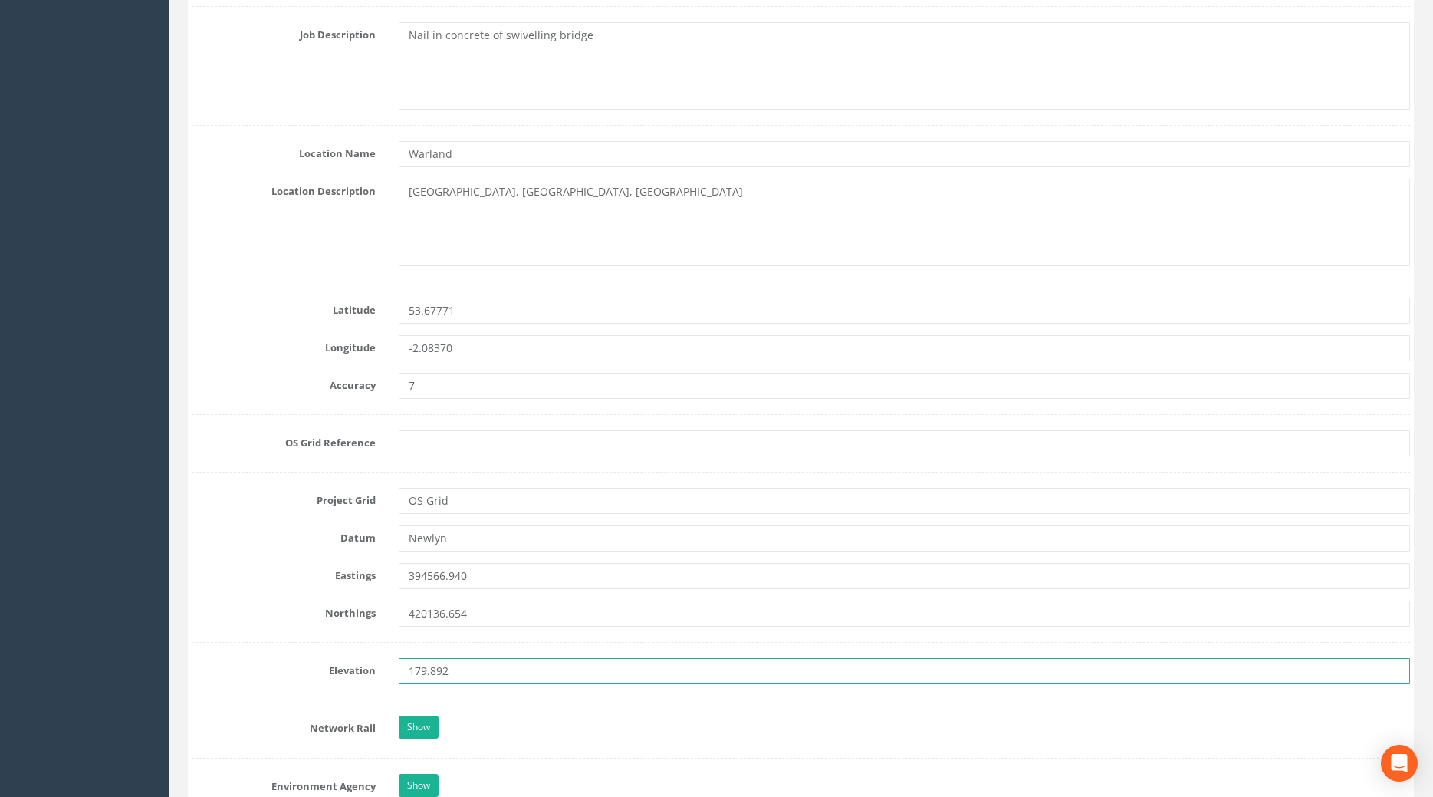
type input "179.892"
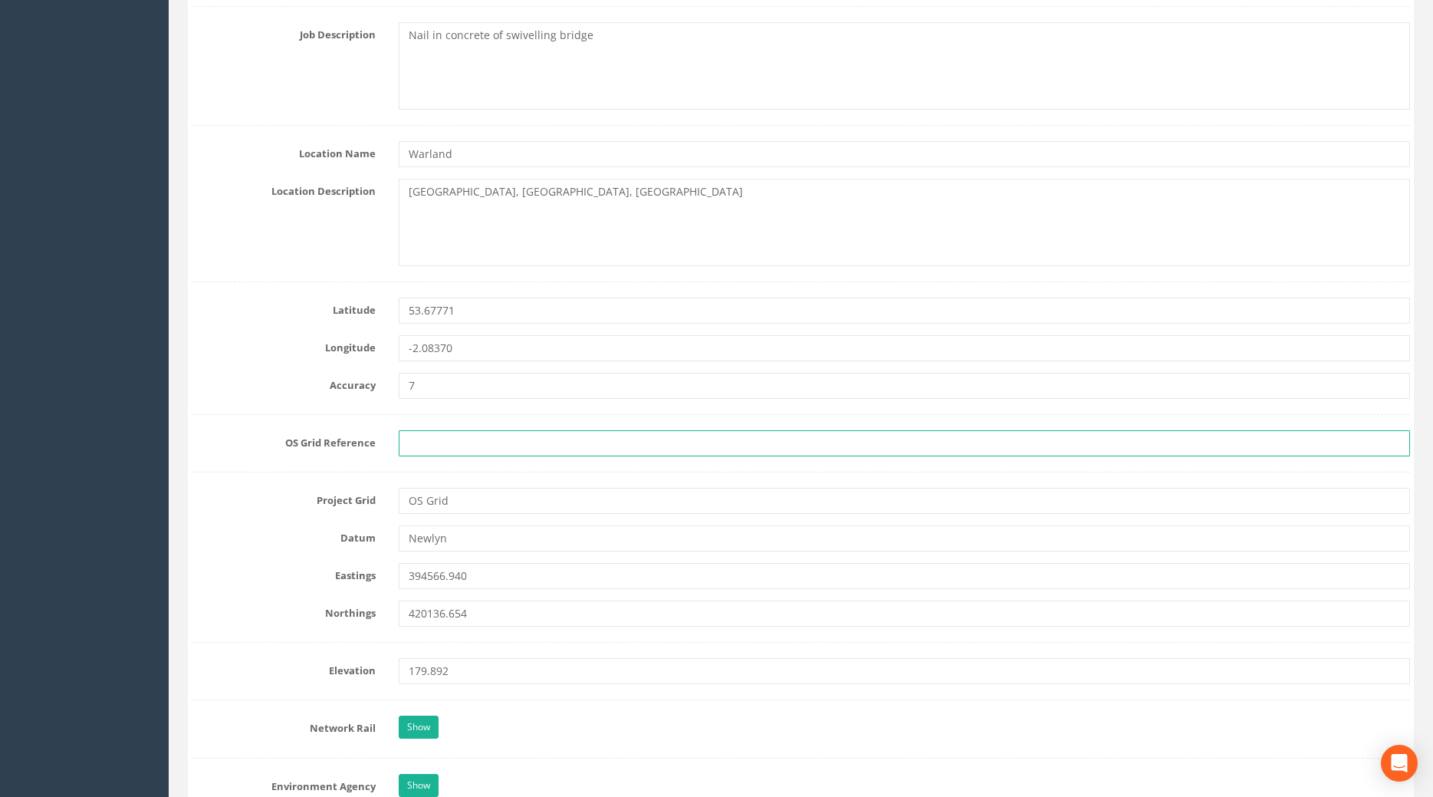
click at [444, 440] on input "text" at bounding box center [905, 443] width 1012 height 26
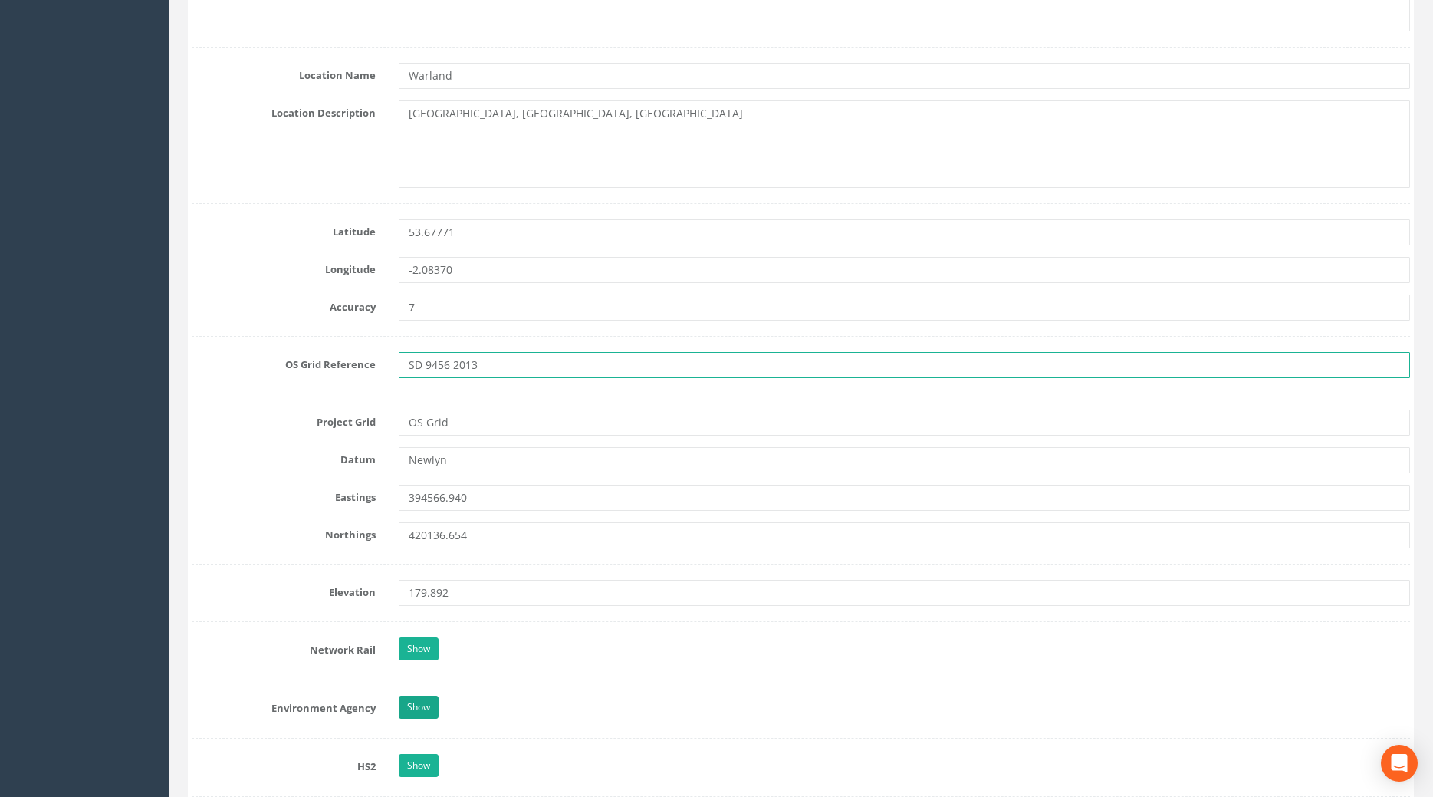
type input "SD 9456 2013"
click at [427, 703] on link "Show" at bounding box center [419, 707] width 40 height 23
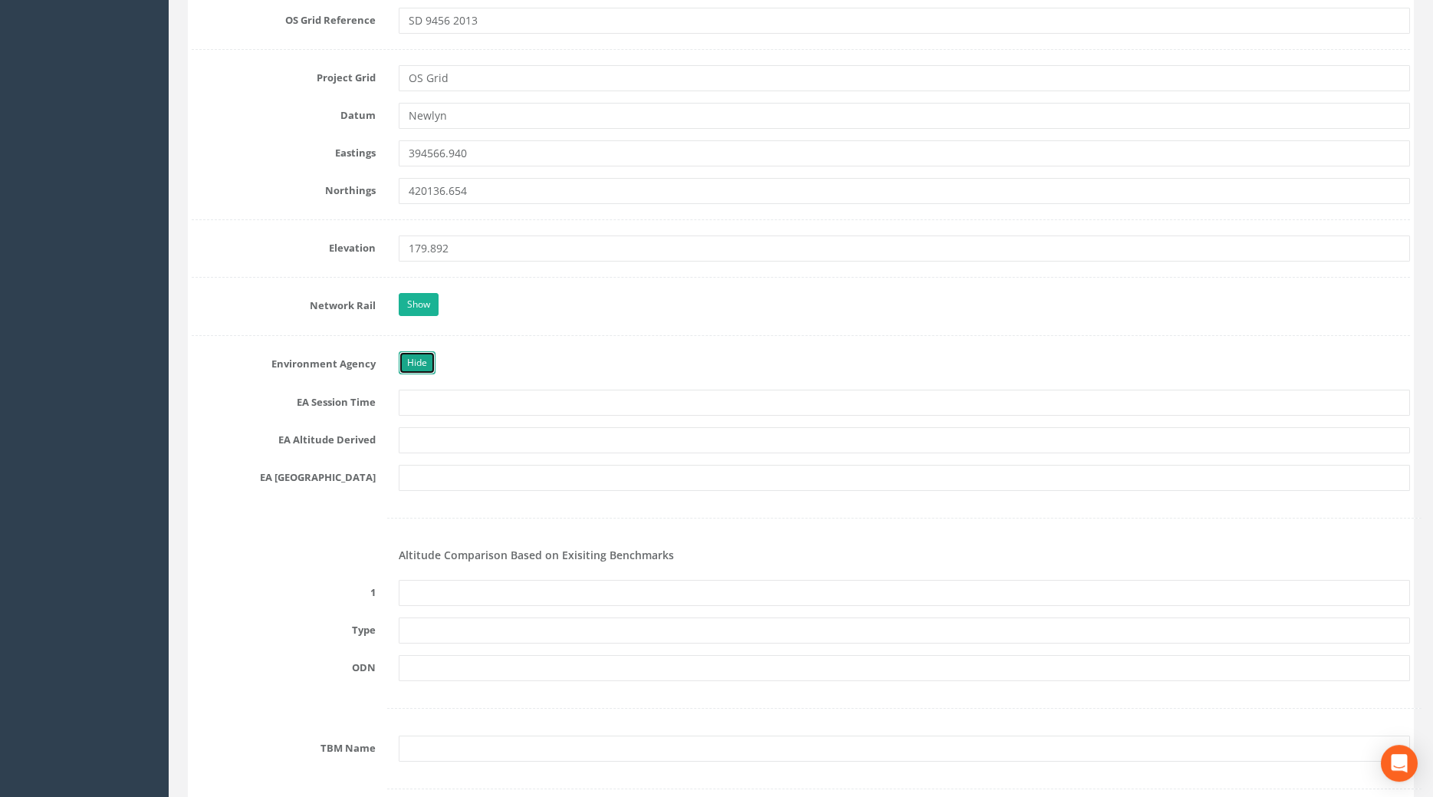
scroll to position [1173, 0]
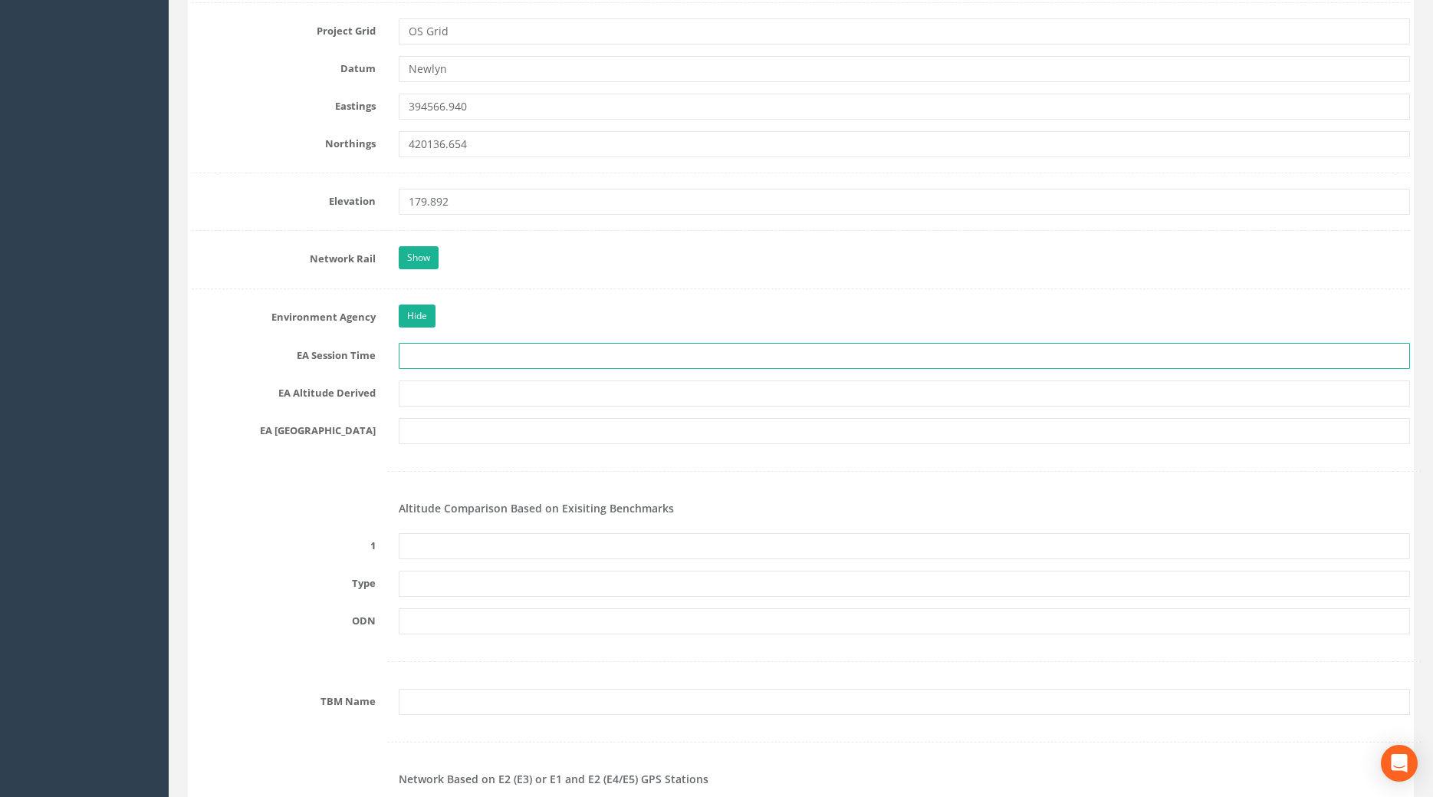
click at [434, 350] on input "text" at bounding box center [905, 356] width 1012 height 26
type input "2 x 3 Minutes"
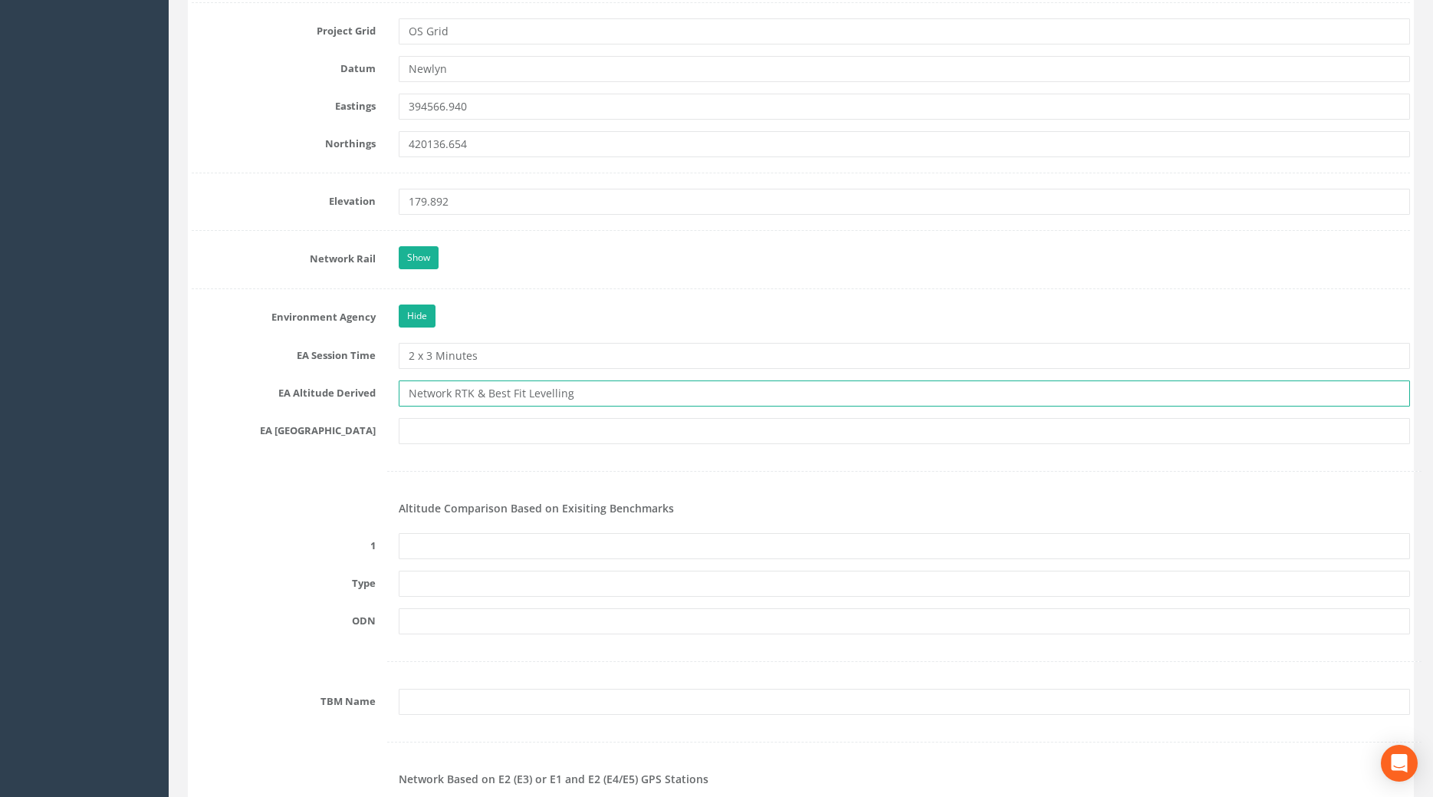
type input "Network RTK & Best Fit Levelling"
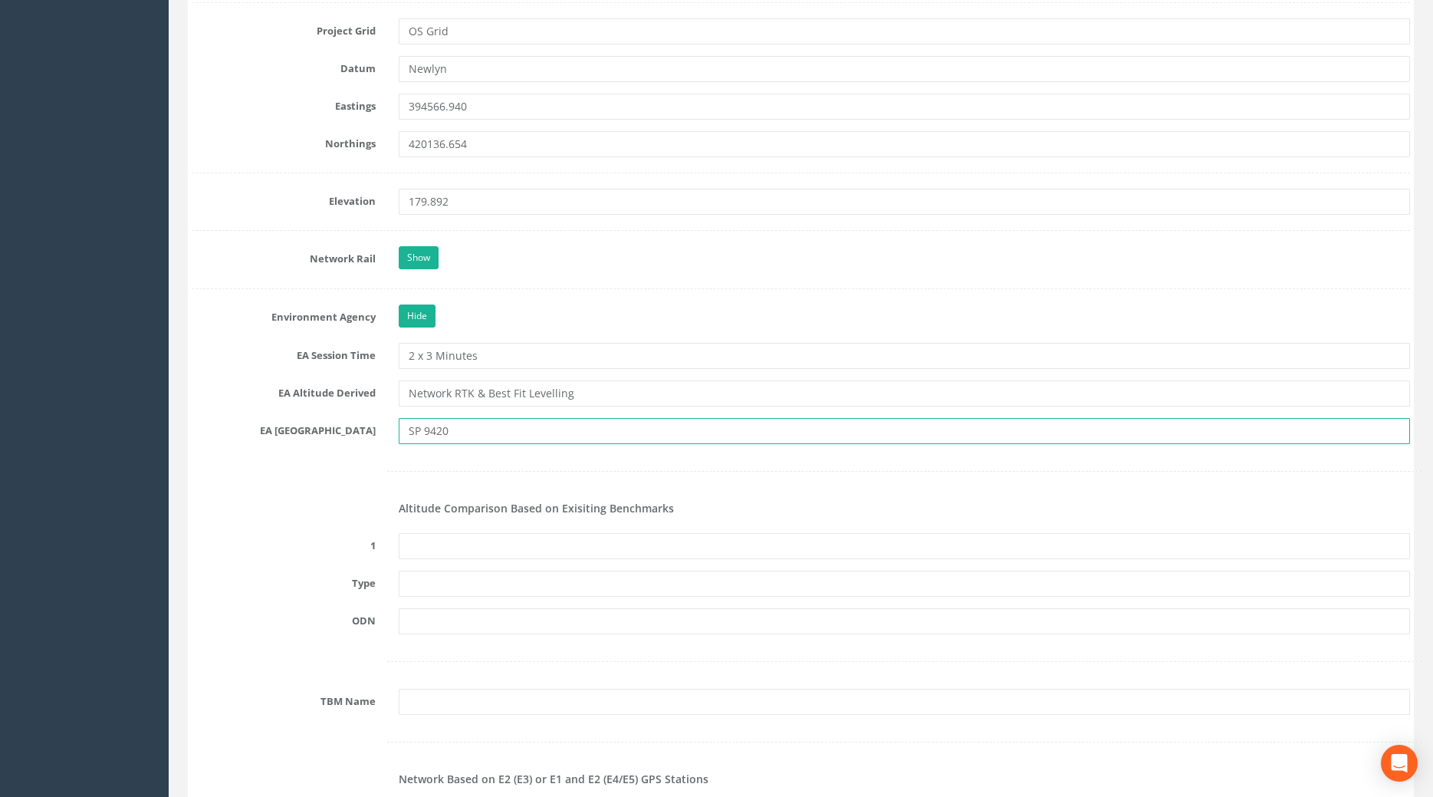
type input "SP 9420"
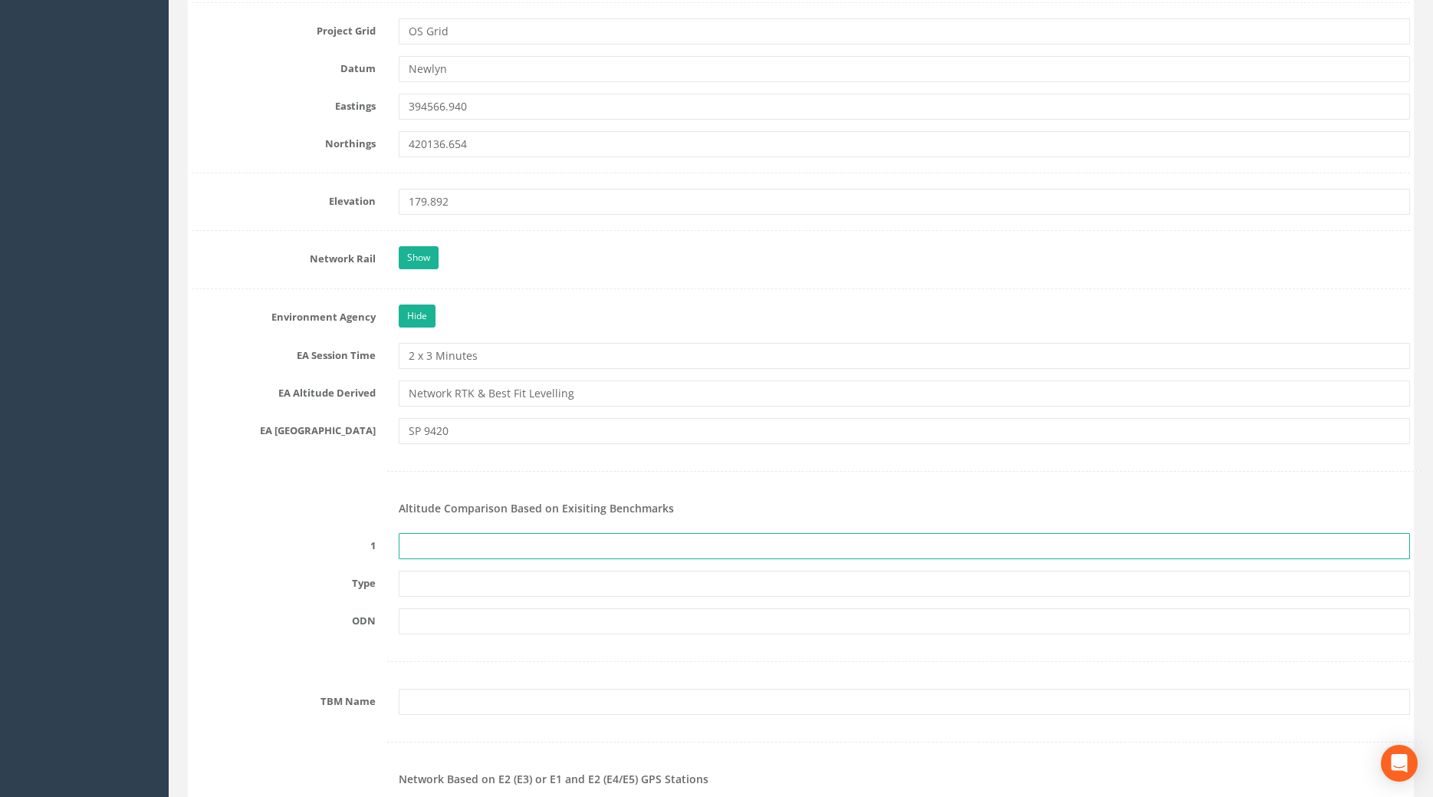
click at [414, 549] on input "text" at bounding box center [905, 546] width 1012 height 26
type input "None Recovered"
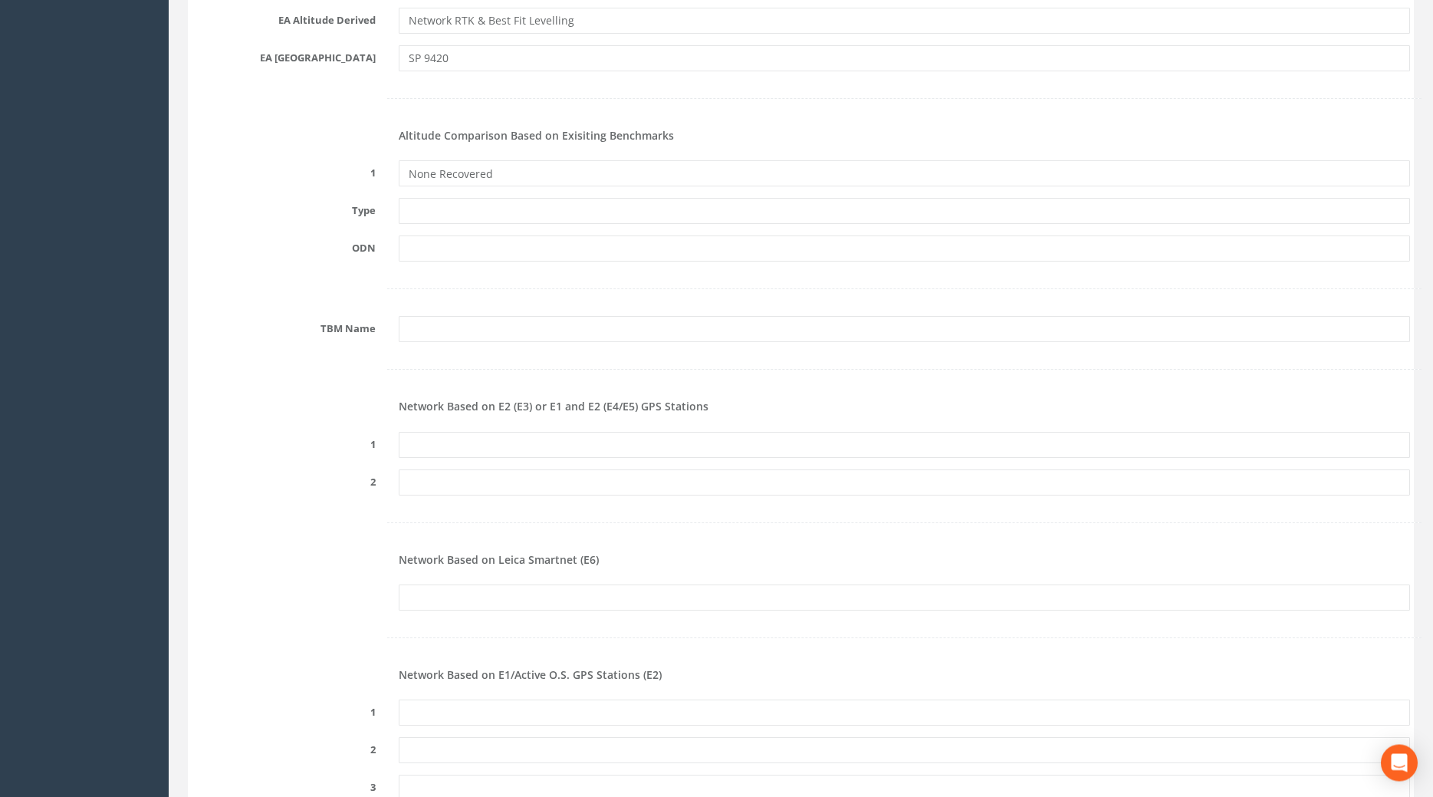
scroll to position [1514, 0]
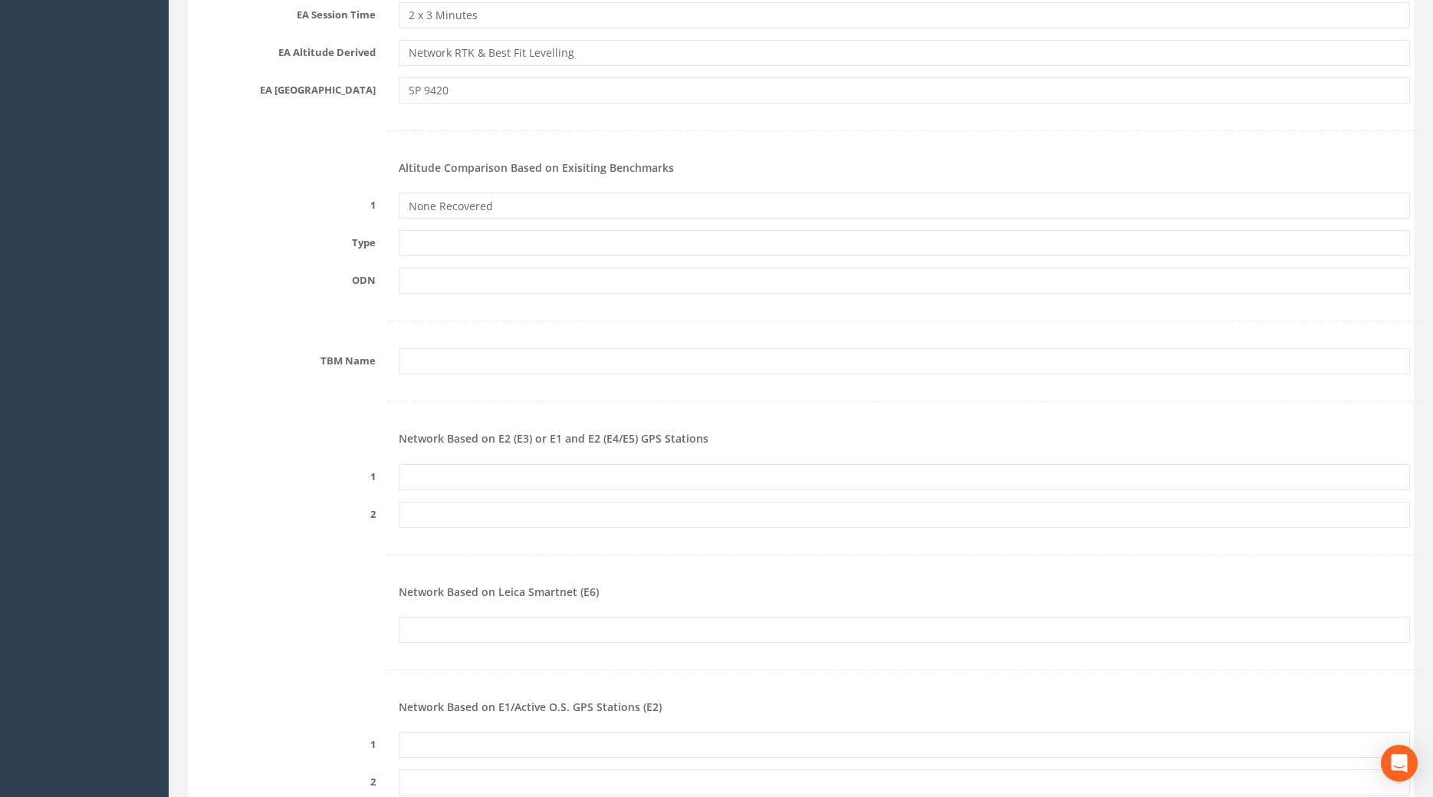
click at [430, 462] on form "Cancel Save Delete Job Number 25JB0027214 Job Number Suffix Survey Date [DATE] …" at bounding box center [801, 399] width 1219 height 3446
click at [431, 467] on input "text" at bounding box center [905, 477] width 1012 height 26
paste input "PRS847771374889"
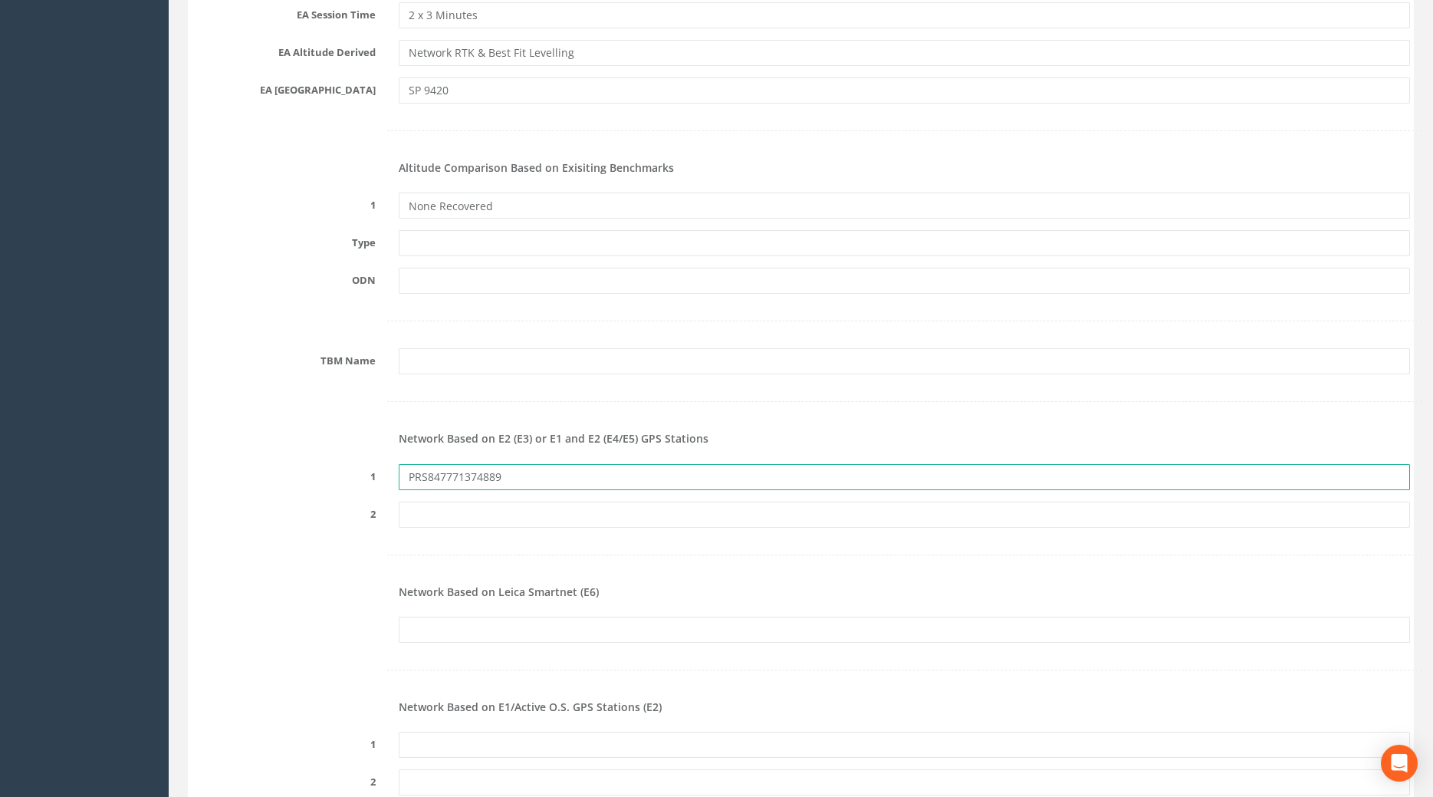
type input "PRS847771374889"
click at [424, 618] on form "Cancel Save Delete Job Number 25JB0027214 Job Number Suffix Survey Date [DATE] …" at bounding box center [801, 399] width 1219 height 3446
click at [419, 727] on form "Cancel Save Delete Job Number 25JB0027214 Job Number Suffix Survey Date [DATE] …" at bounding box center [801, 399] width 1219 height 3446
click at [422, 738] on input "text" at bounding box center [905, 745] width 1012 height 26
paste input "PRS847771374889"
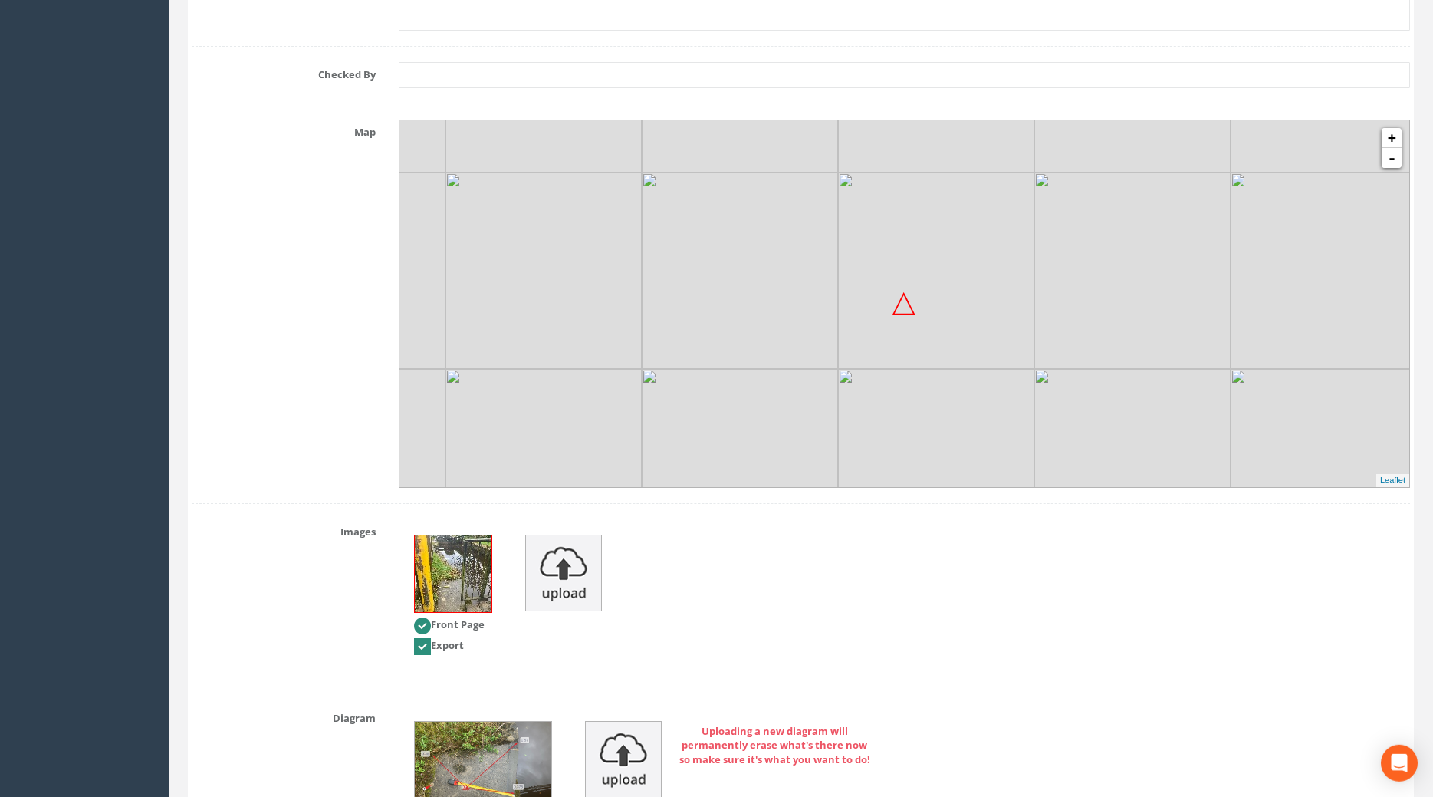
scroll to position [2844, 0]
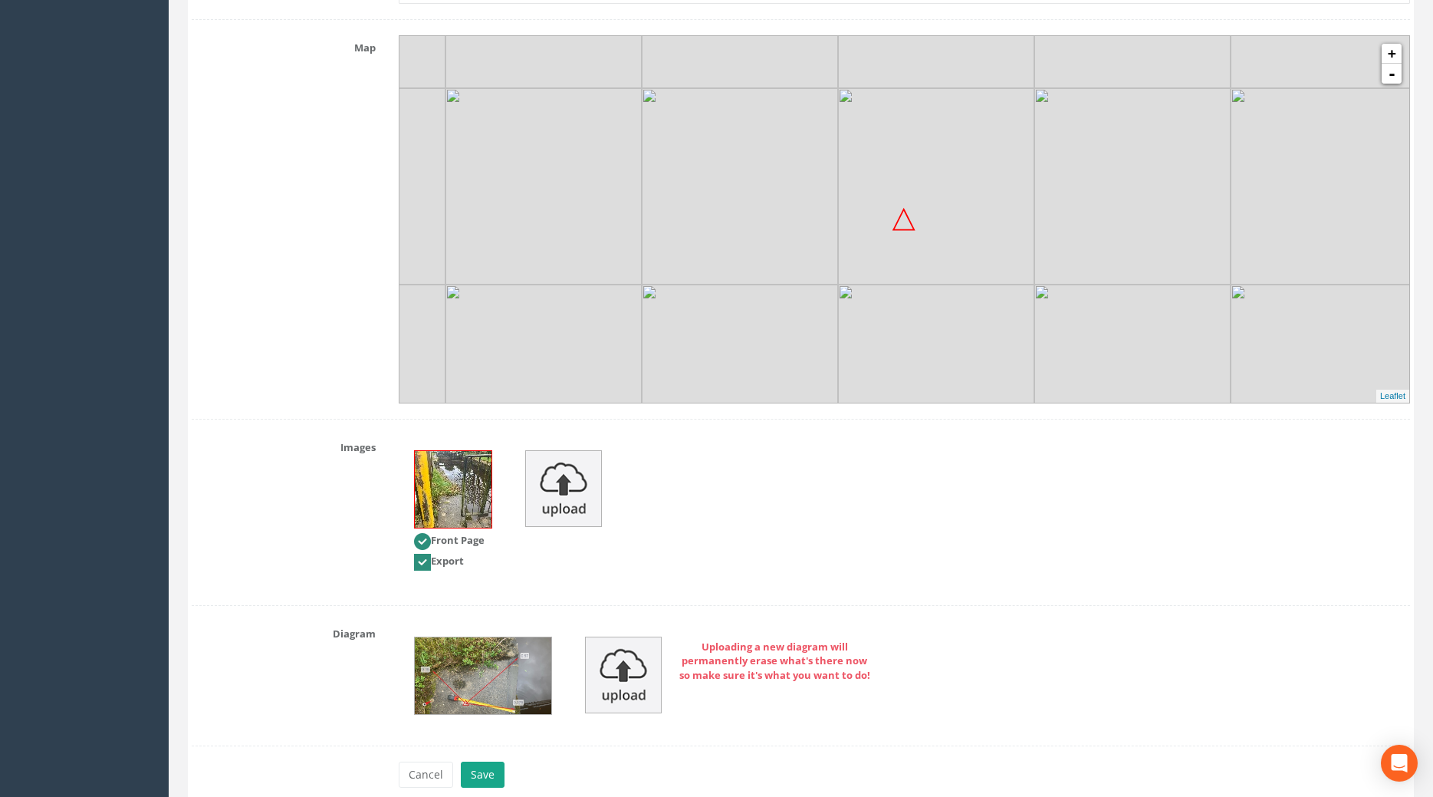
type input "PRS847771374889"
click at [482, 780] on button "Save" at bounding box center [483, 775] width 44 height 26
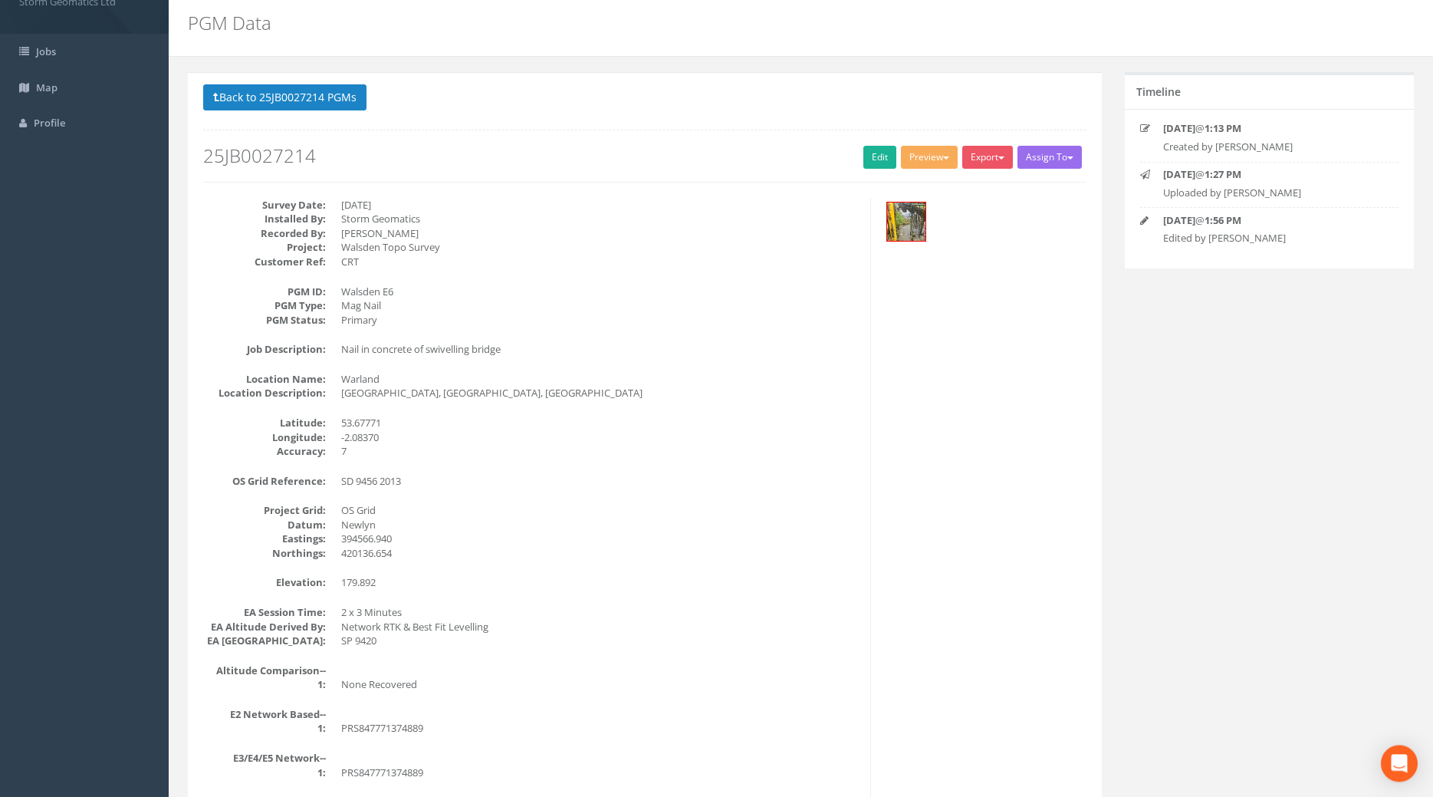
scroll to position [0, 0]
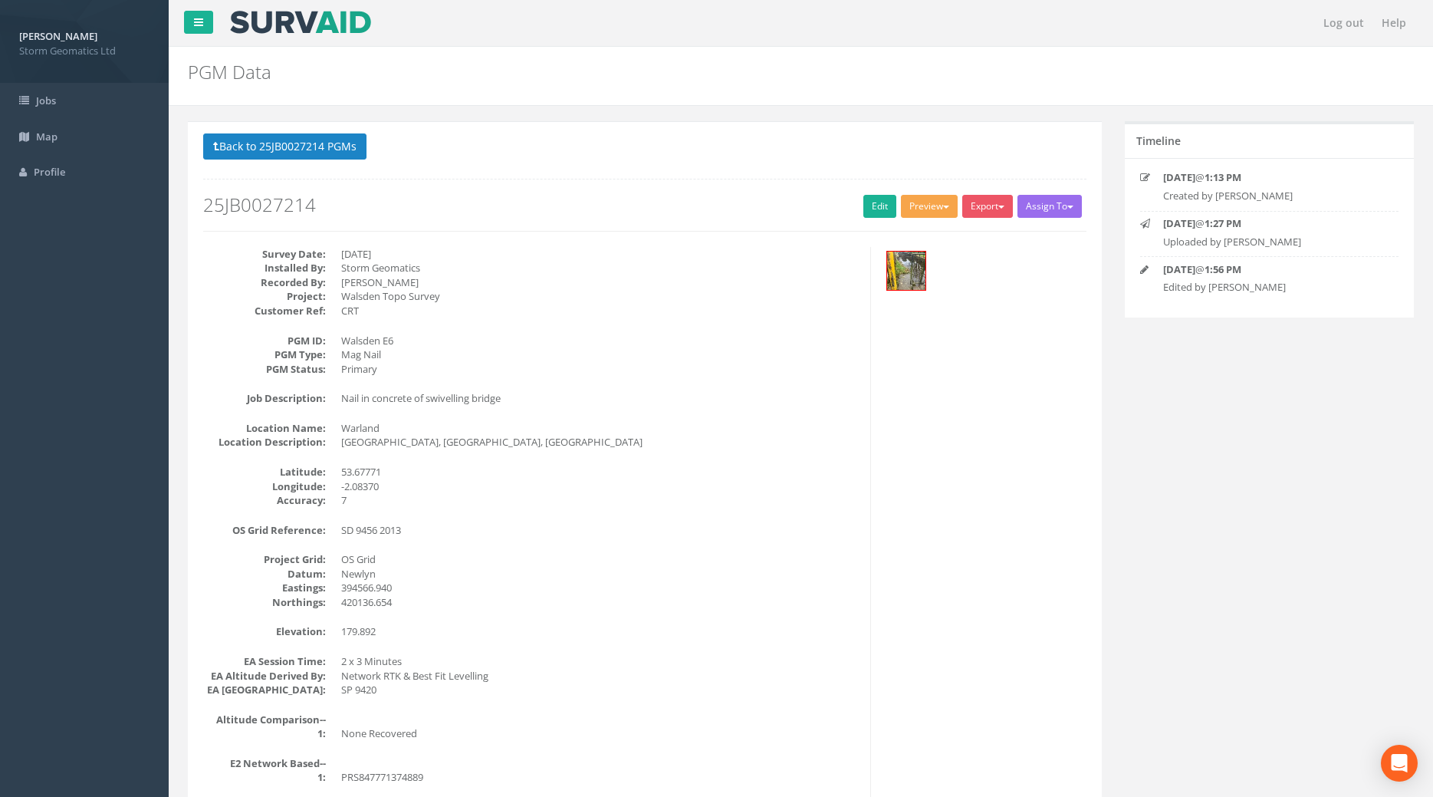
click at [915, 207] on button "Preview" at bounding box center [929, 206] width 57 height 23
click at [904, 235] on link "Storm Geomatics" at bounding box center [899, 238] width 120 height 24
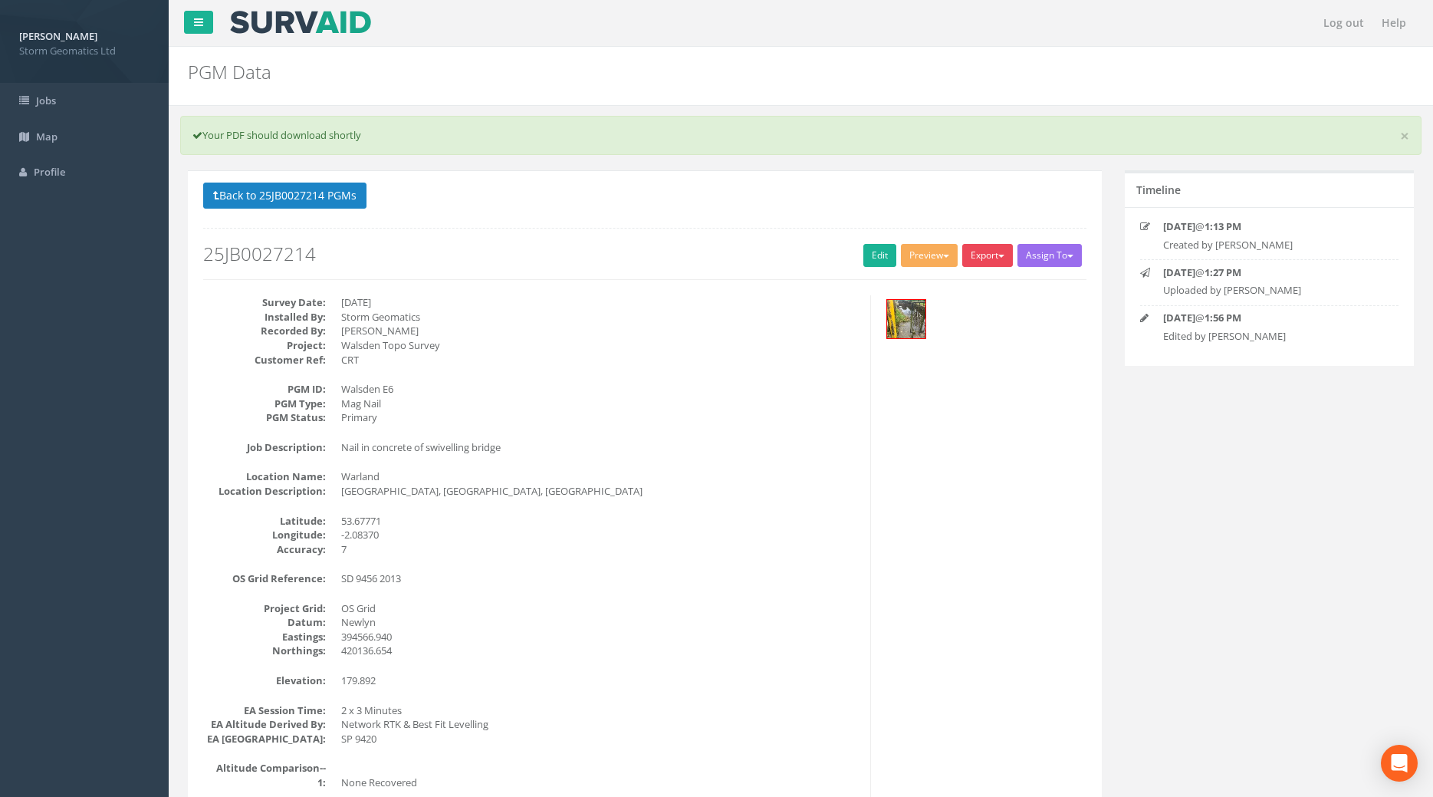
click at [1002, 263] on button "Export" at bounding box center [987, 255] width 51 height 23
click at [986, 285] on link "Storm Geomatics" at bounding box center [954, 287] width 120 height 24
